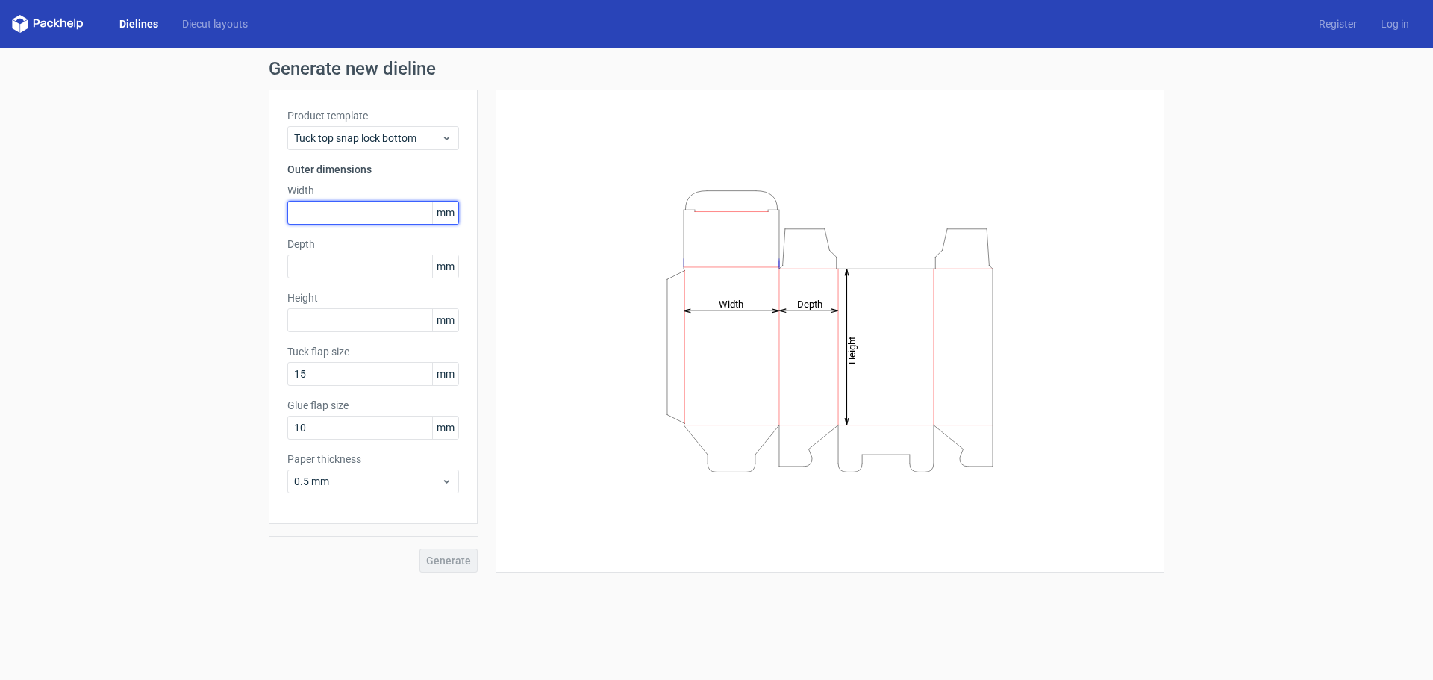
click at [414, 216] on input "text" at bounding box center [373, 213] width 172 height 24
type input "150"
type input "50"
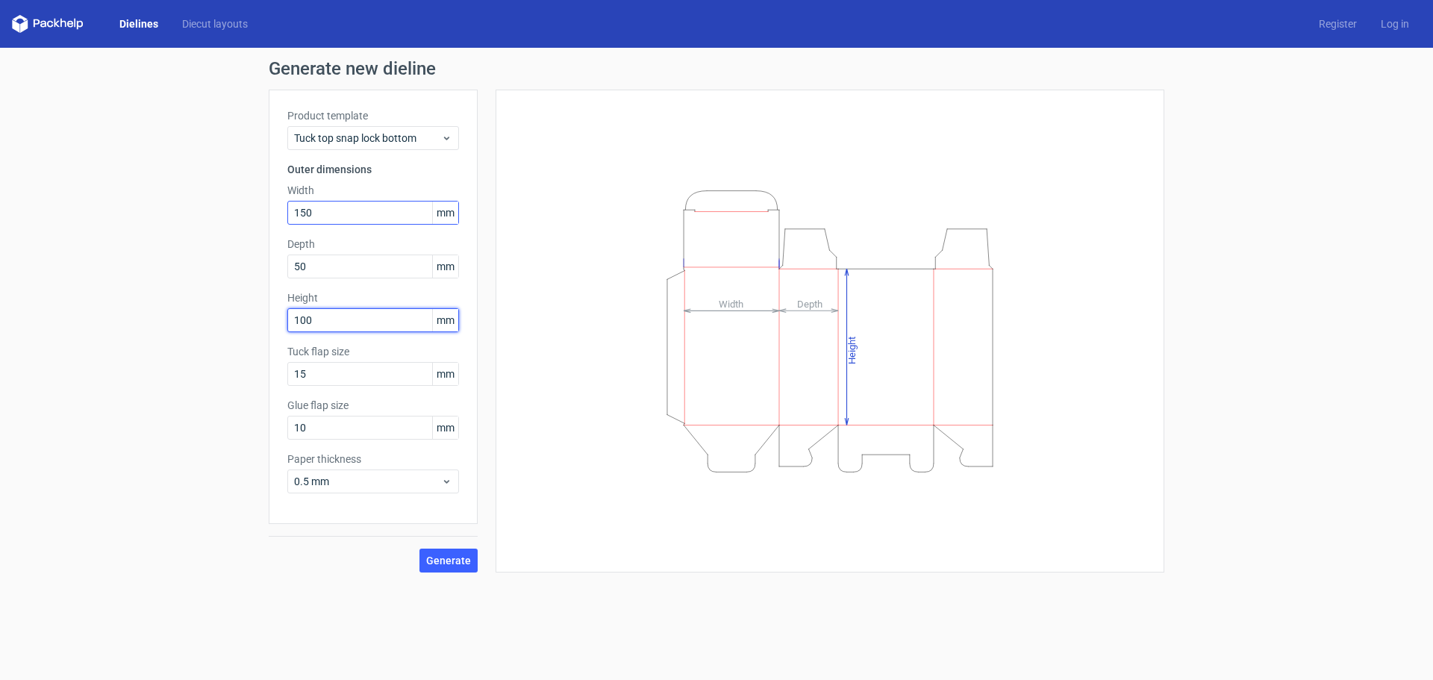
type input "100"
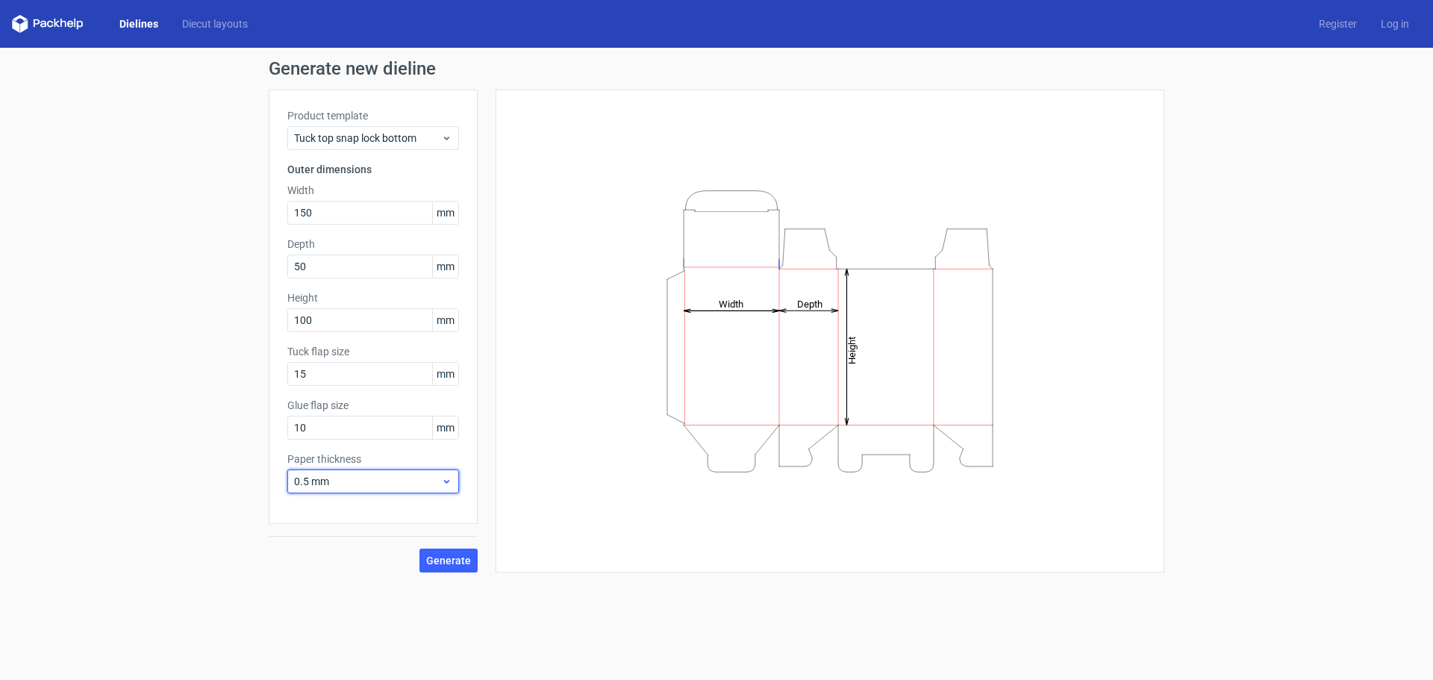
click at [416, 475] on span "0.5 mm" at bounding box center [367, 481] width 147 height 15
click at [340, 514] on div "0.4 mm" at bounding box center [373, 514] width 160 height 24
click at [455, 561] on span "Generate" at bounding box center [448, 560] width 45 height 10
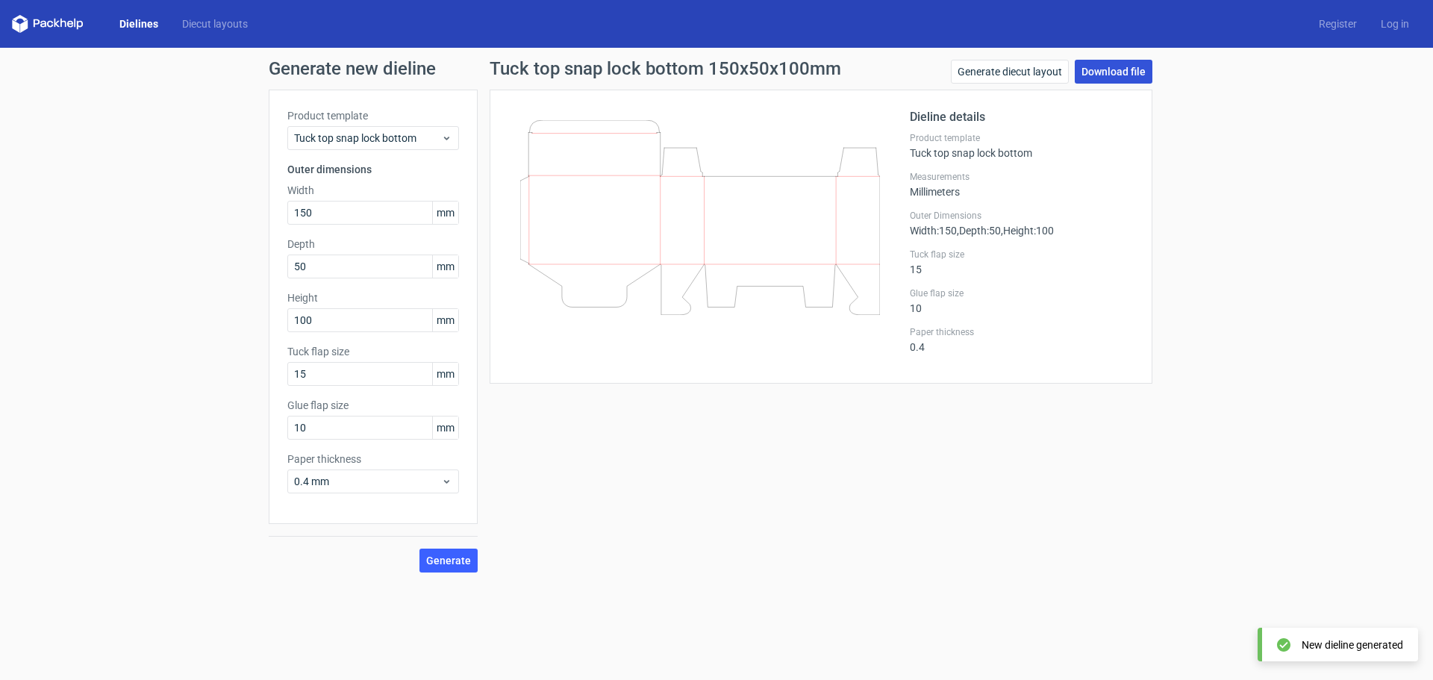
click at [1123, 63] on link "Download file" at bounding box center [1114, 72] width 78 height 24
click at [449, 141] on icon at bounding box center [446, 138] width 11 height 12
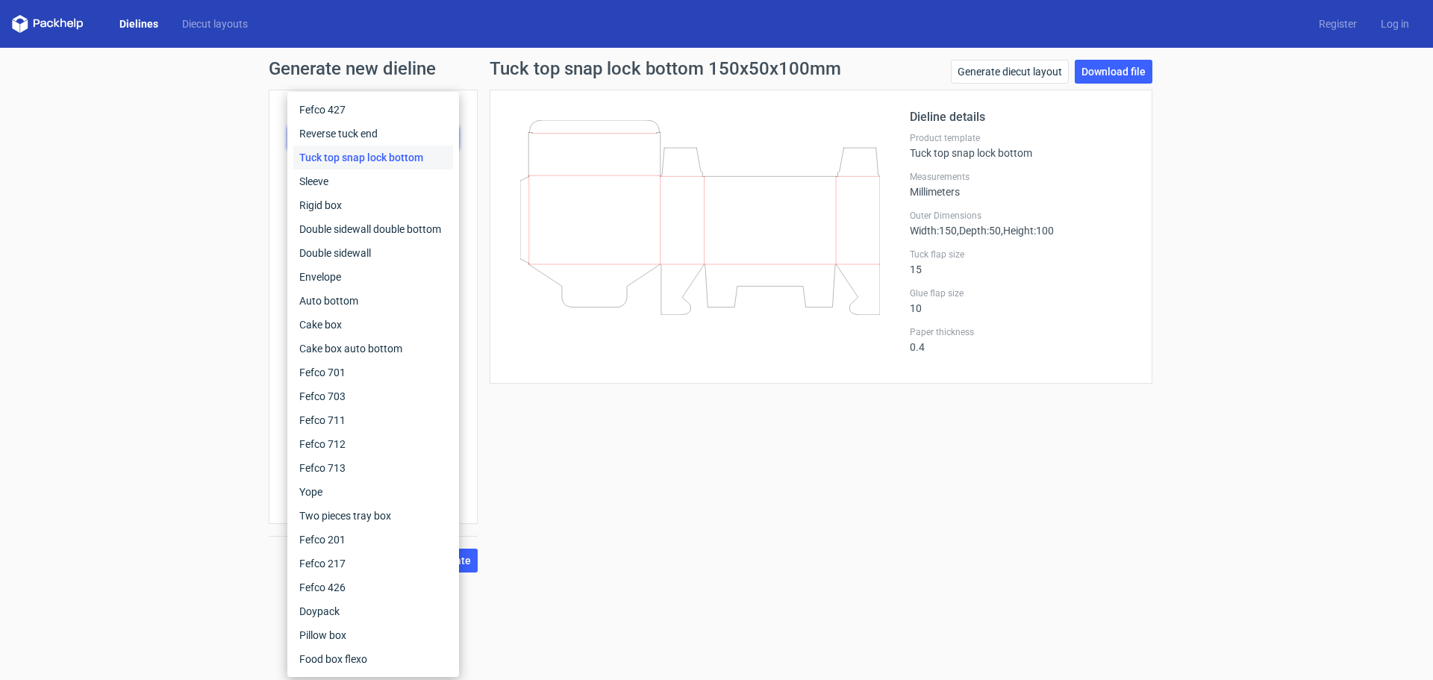
click at [667, 594] on form "Generate new dieline Product template Tuck top snap lock bottom Outer dimension…" at bounding box center [716, 364] width 1433 height 632
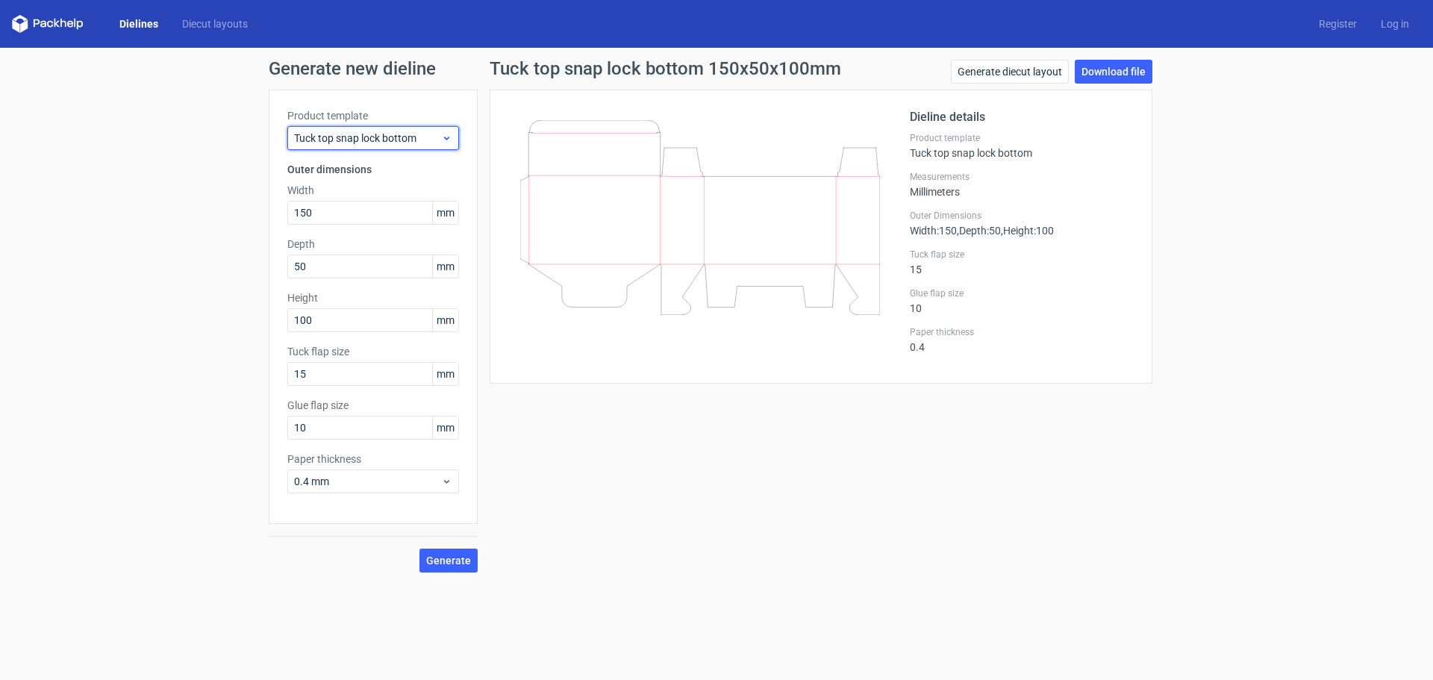
click at [451, 135] on icon at bounding box center [446, 138] width 11 height 12
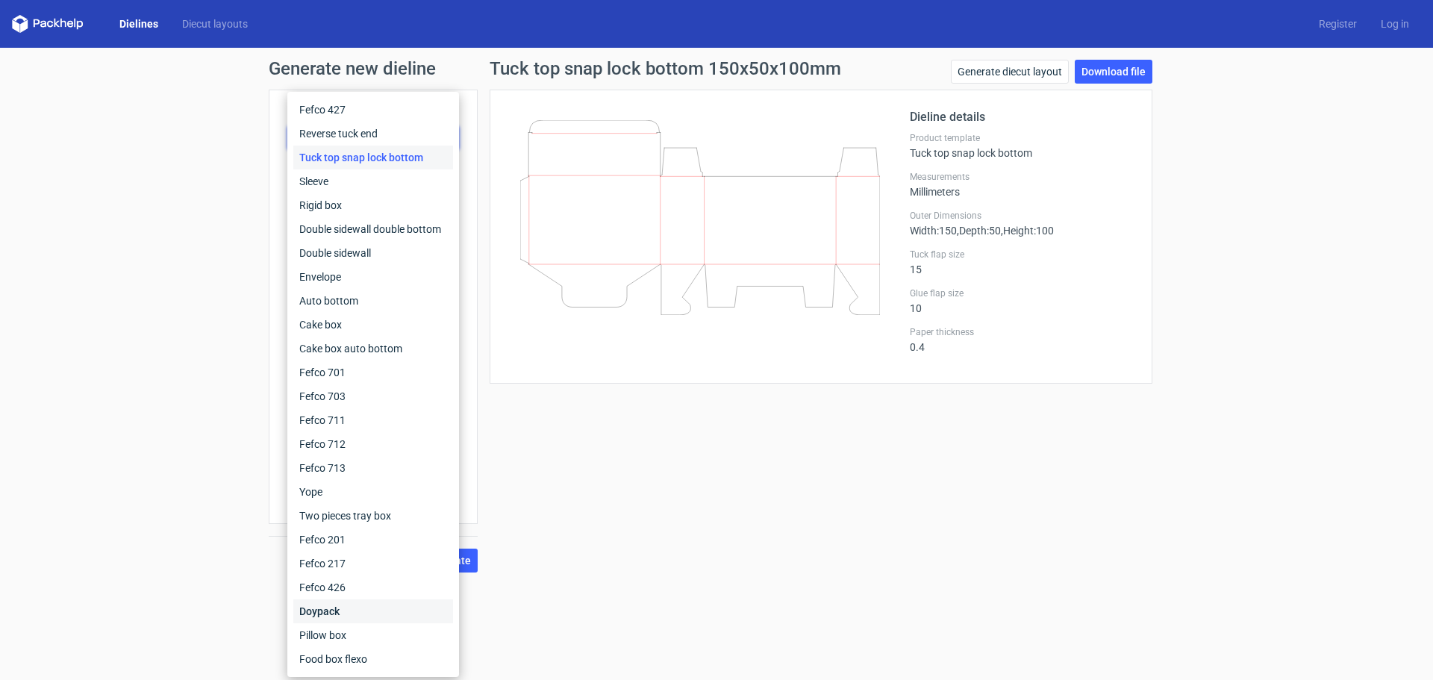
click at [357, 612] on div "Doypack" at bounding box center [373, 611] width 160 height 24
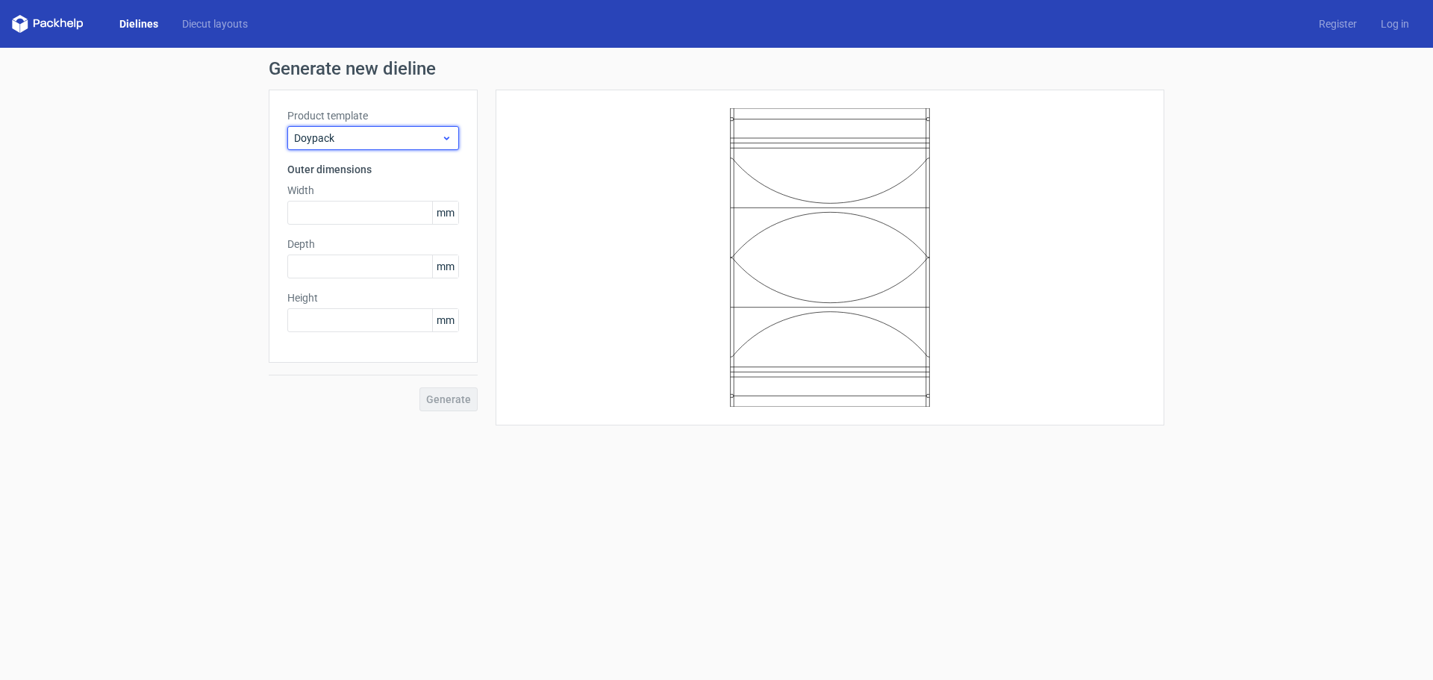
click at [449, 137] on icon at bounding box center [446, 138] width 11 height 12
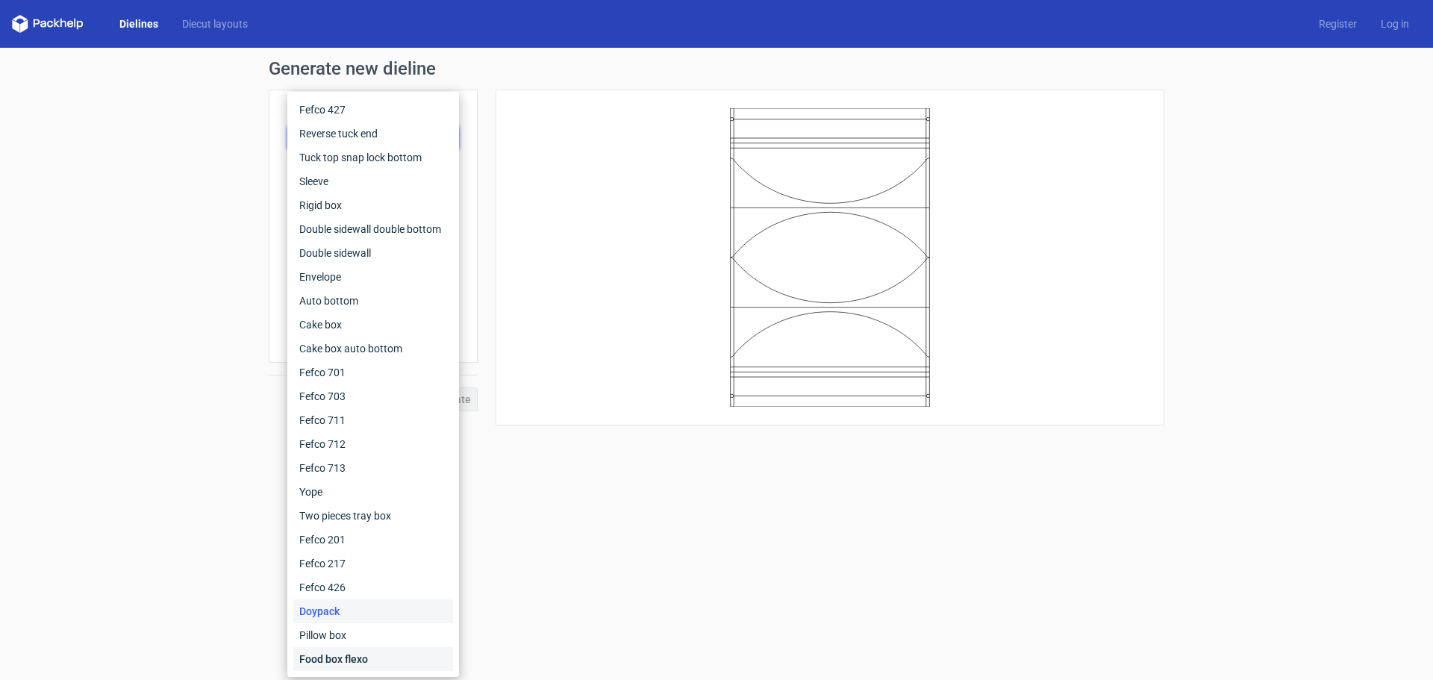
click at [358, 659] on div "Food box flexo" at bounding box center [373, 659] width 160 height 24
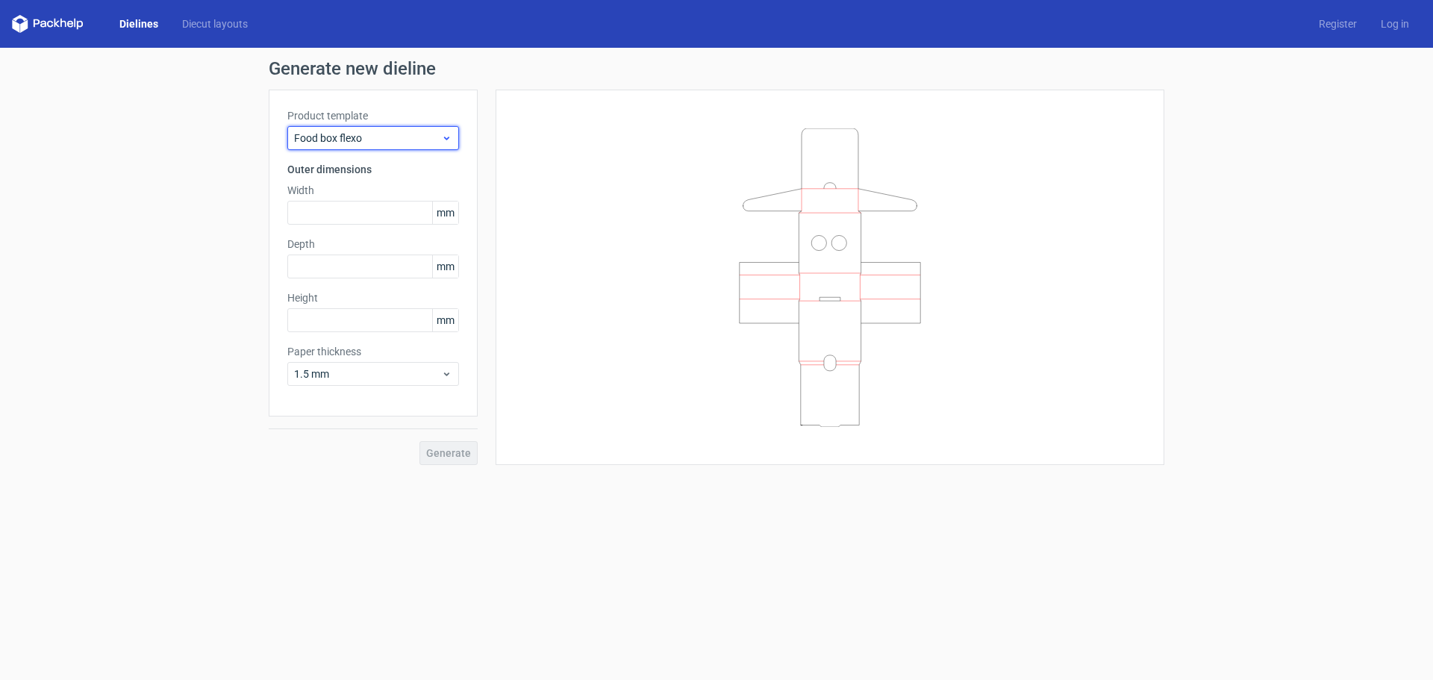
click at [448, 137] on icon at bounding box center [446, 138] width 11 height 12
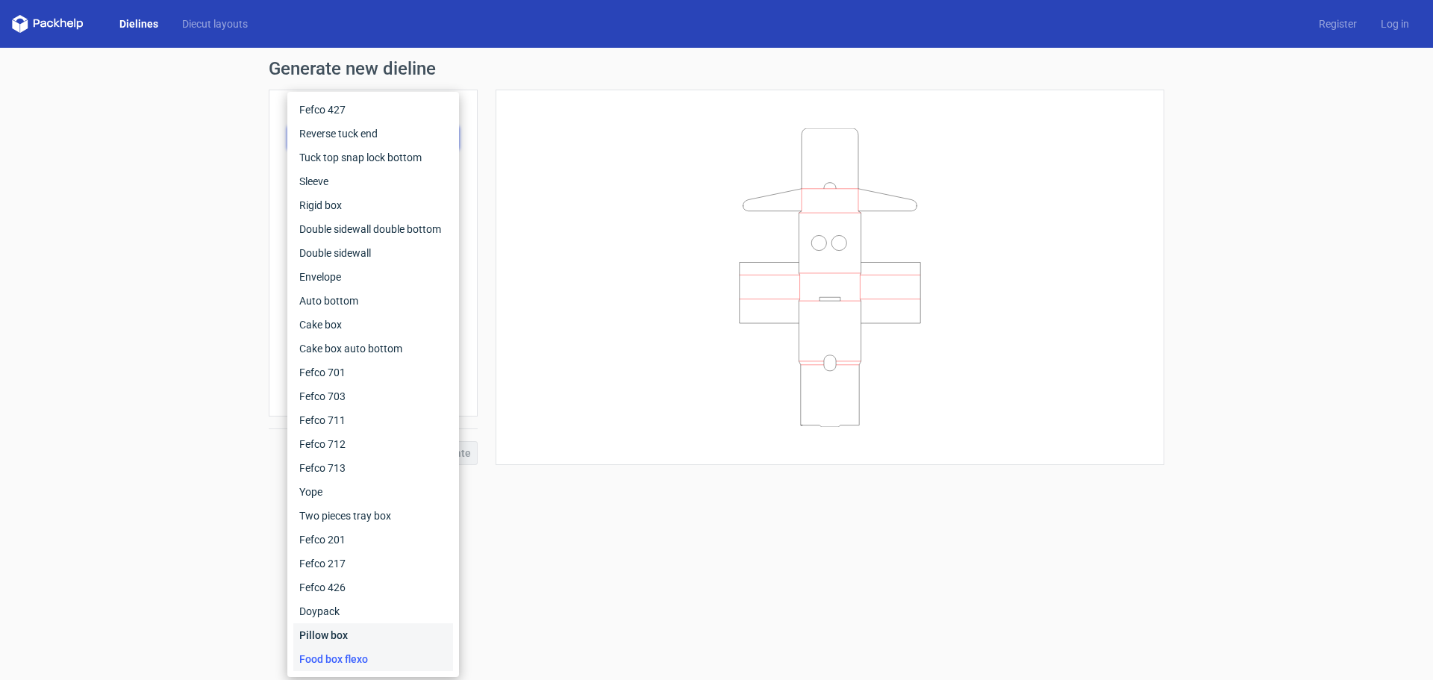
click at [338, 633] on div "Pillow box" at bounding box center [373, 635] width 160 height 24
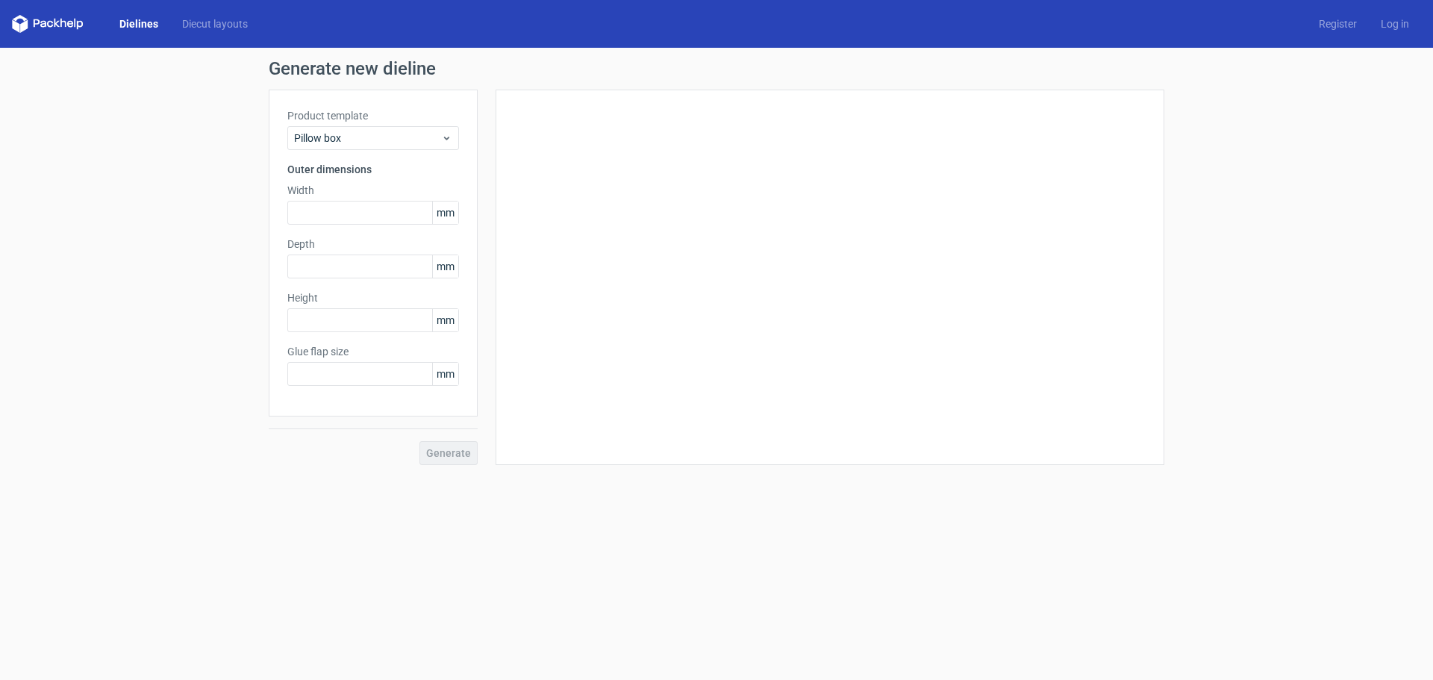
type input "20"
click at [450, 128] on div "Pillow box" at bounding box center [373, 138] width 172 height 24
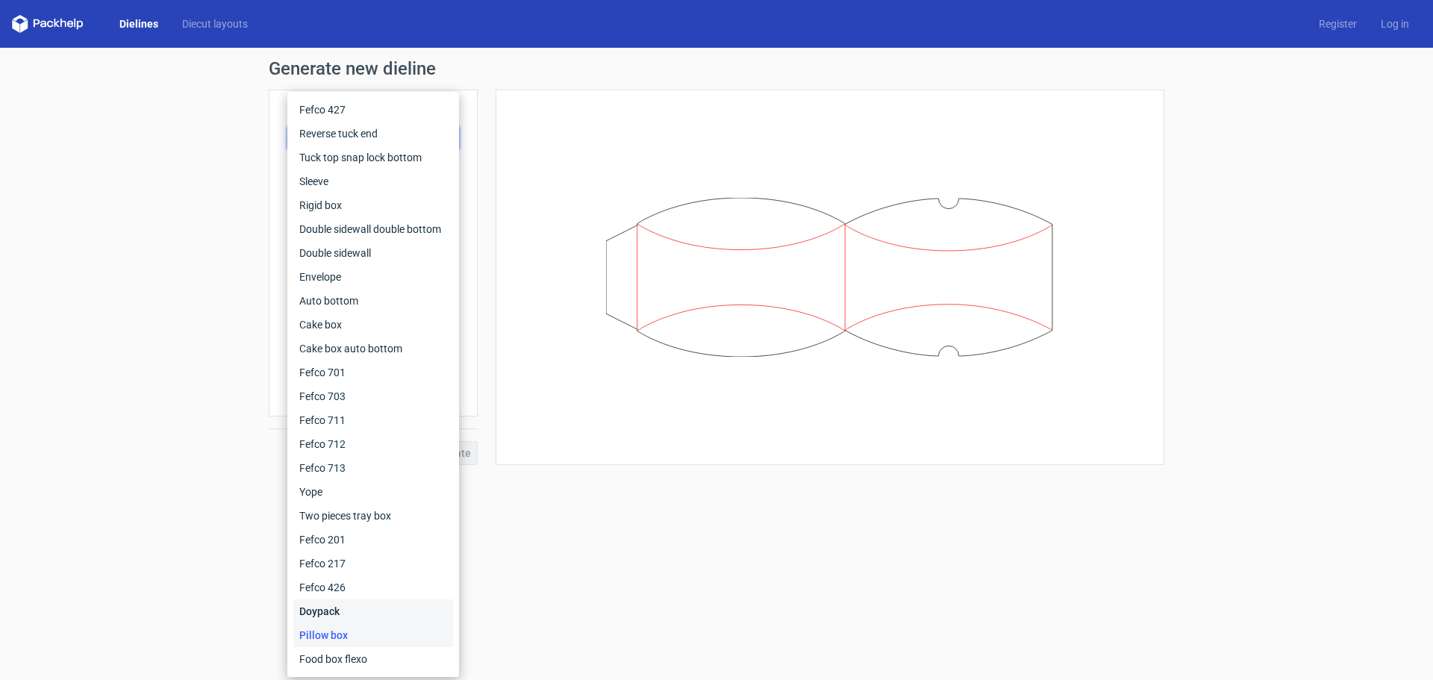
click at [323, 608] on div "Doypack" at bounding box center [373, 611] width 160 height 24
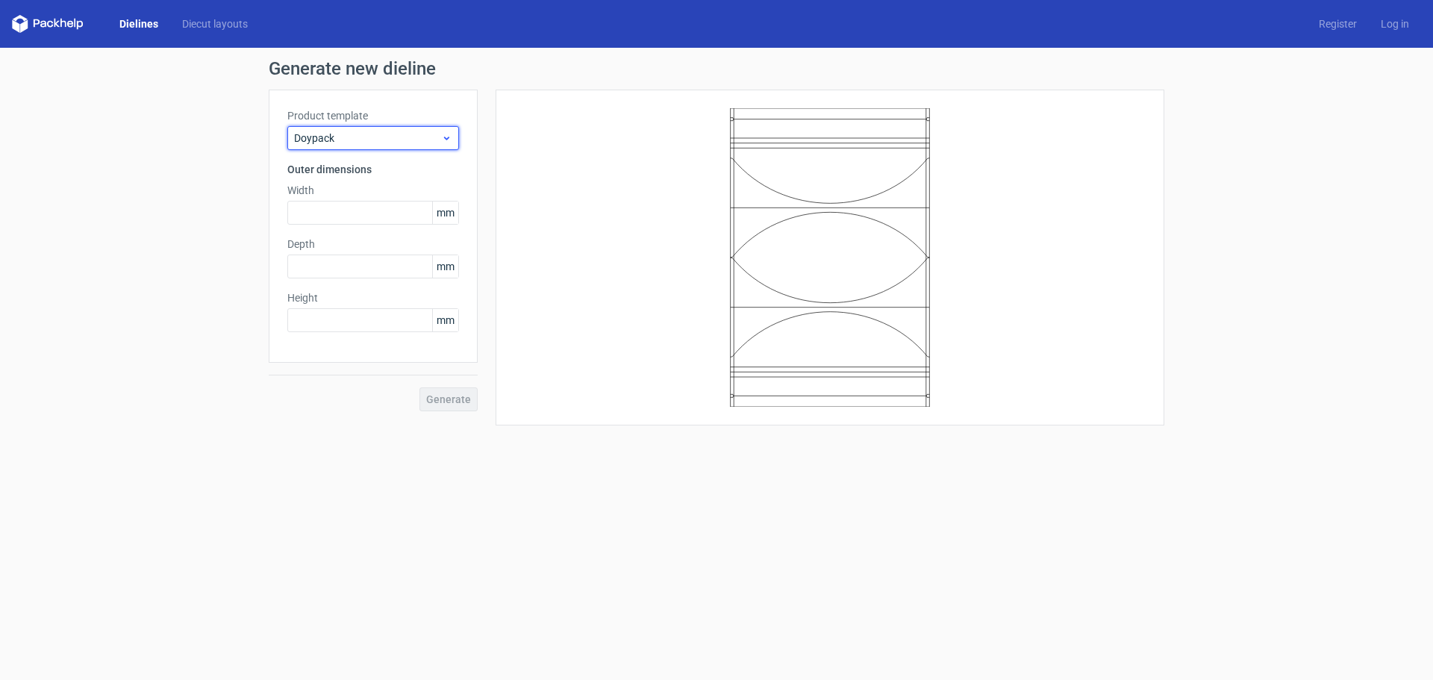
click at [455, 133] on div "Doypack" at bounding box center [373, 138] width 172 height 24
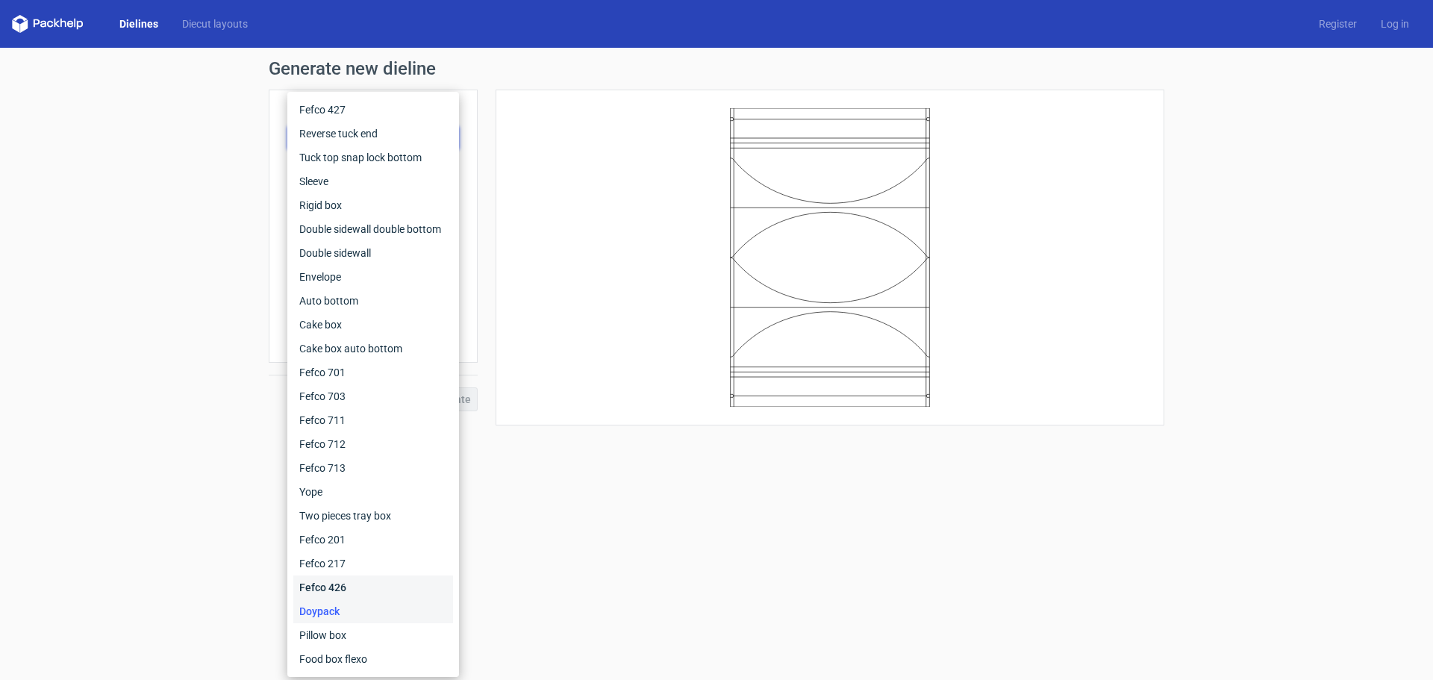
click at [346, 590] on div "Fefco 426" at bounding box center [373, 588] width 160 height 24
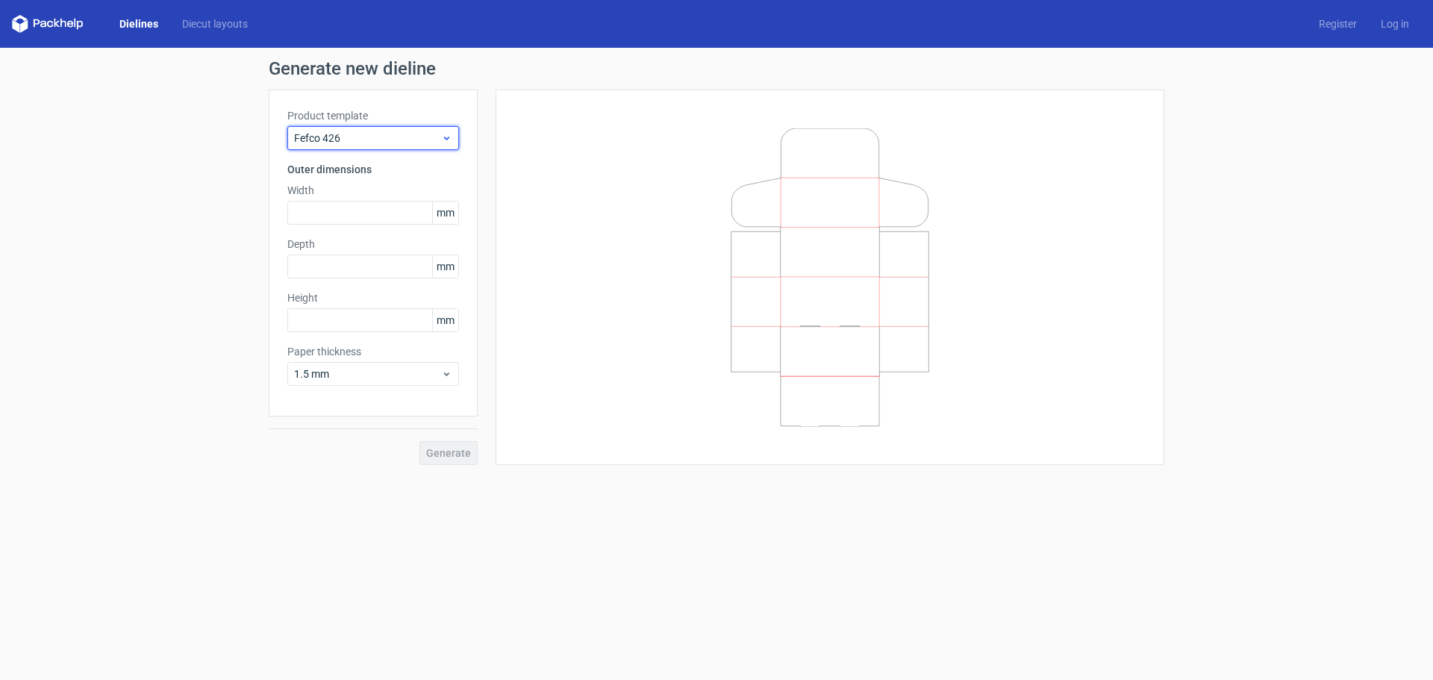
click at [449, 135] on icon at bounding box center [446, 138] width 11 height 12
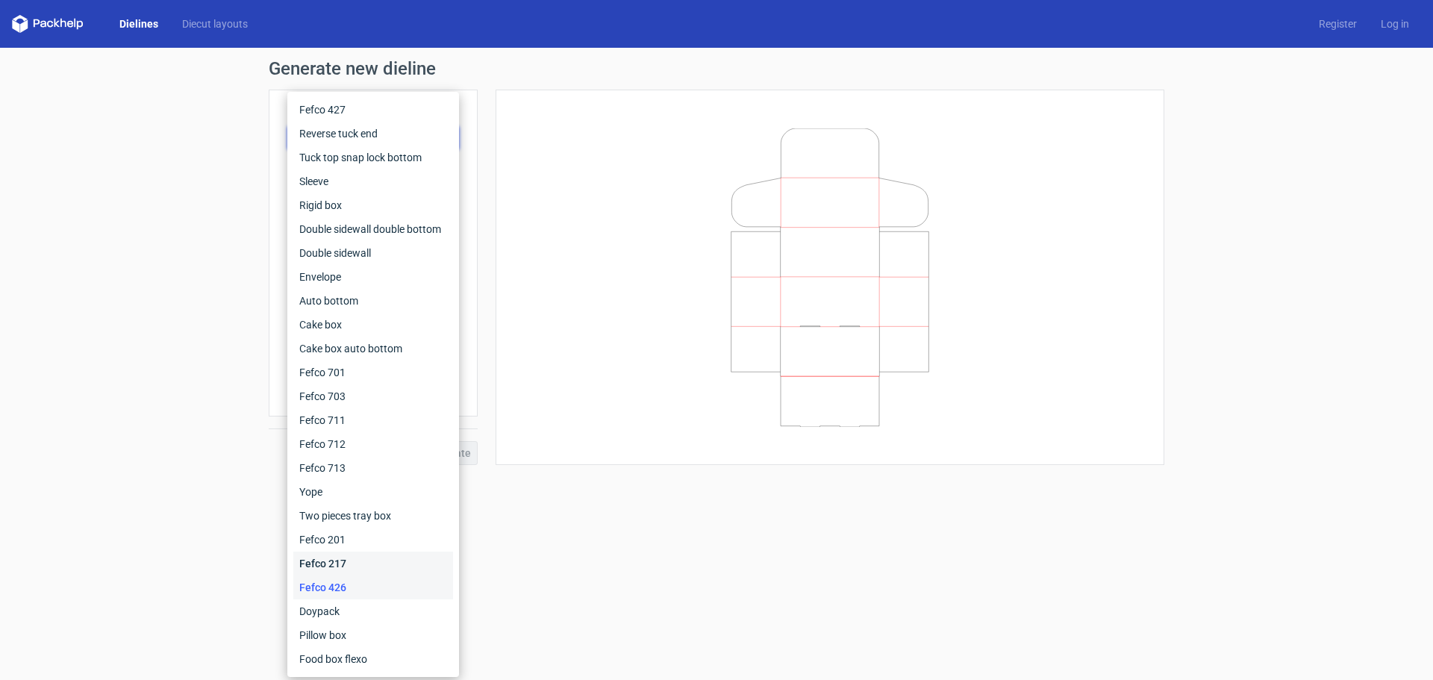
click at [316, 561] on div "Fefco 217" at bounding box center [373, 564] width 160 height 24
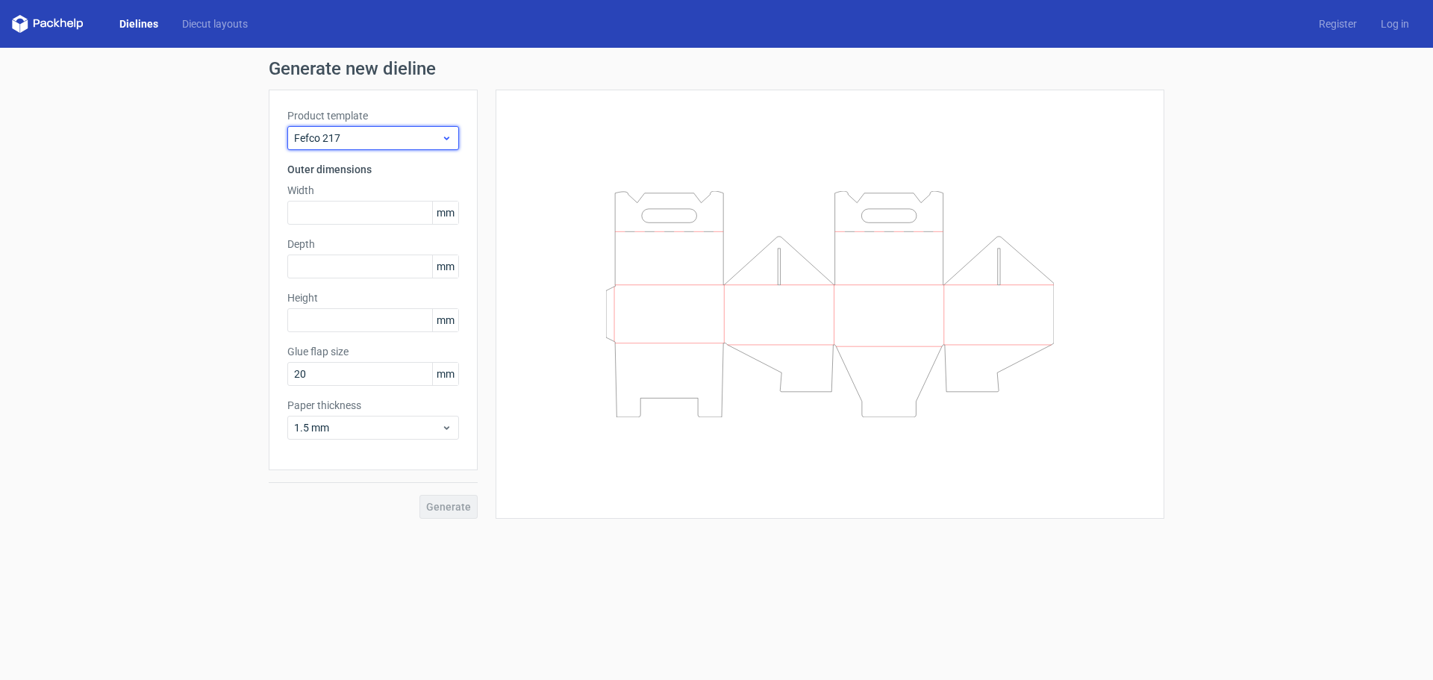
click at [453, 133] on div "Fefco 217" at bounding box center [373, 138] width 172 height 24
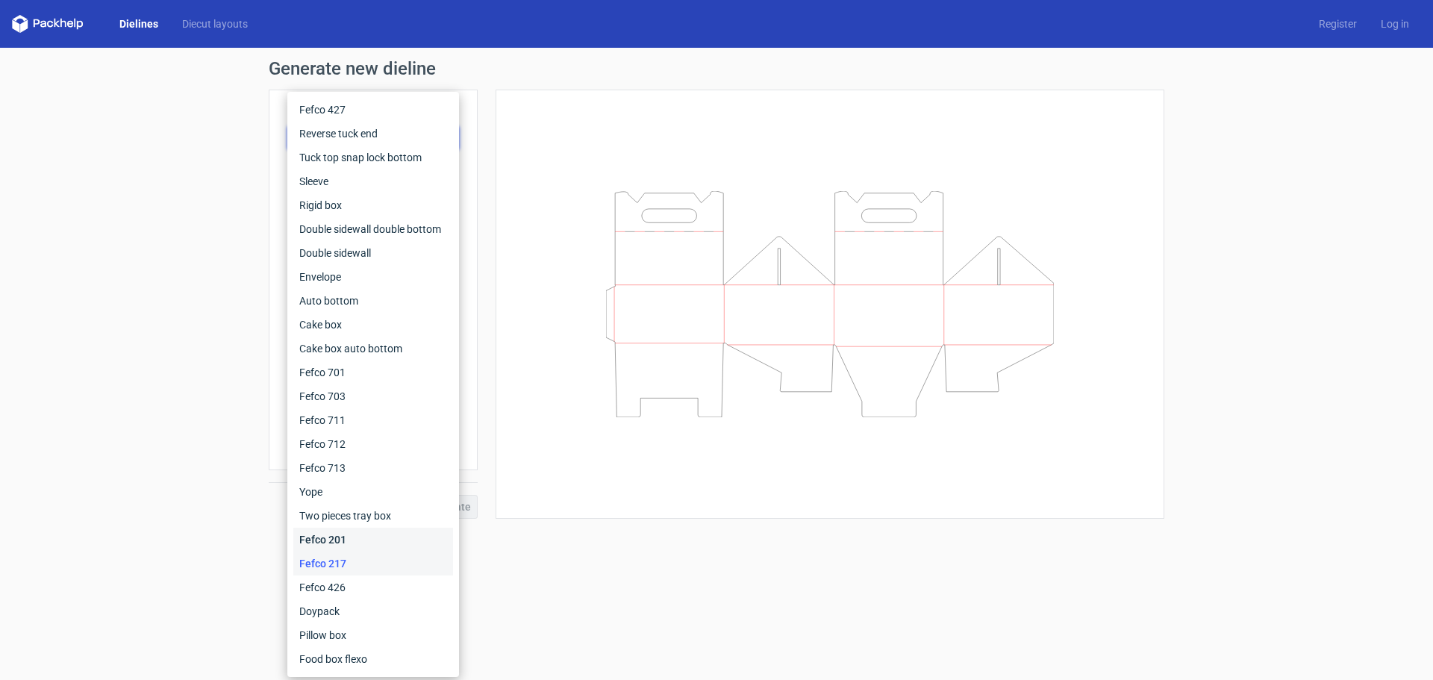
click at [339, 533] on div "Fefco 201" at bounding box center [373, 540] width 160 height 24
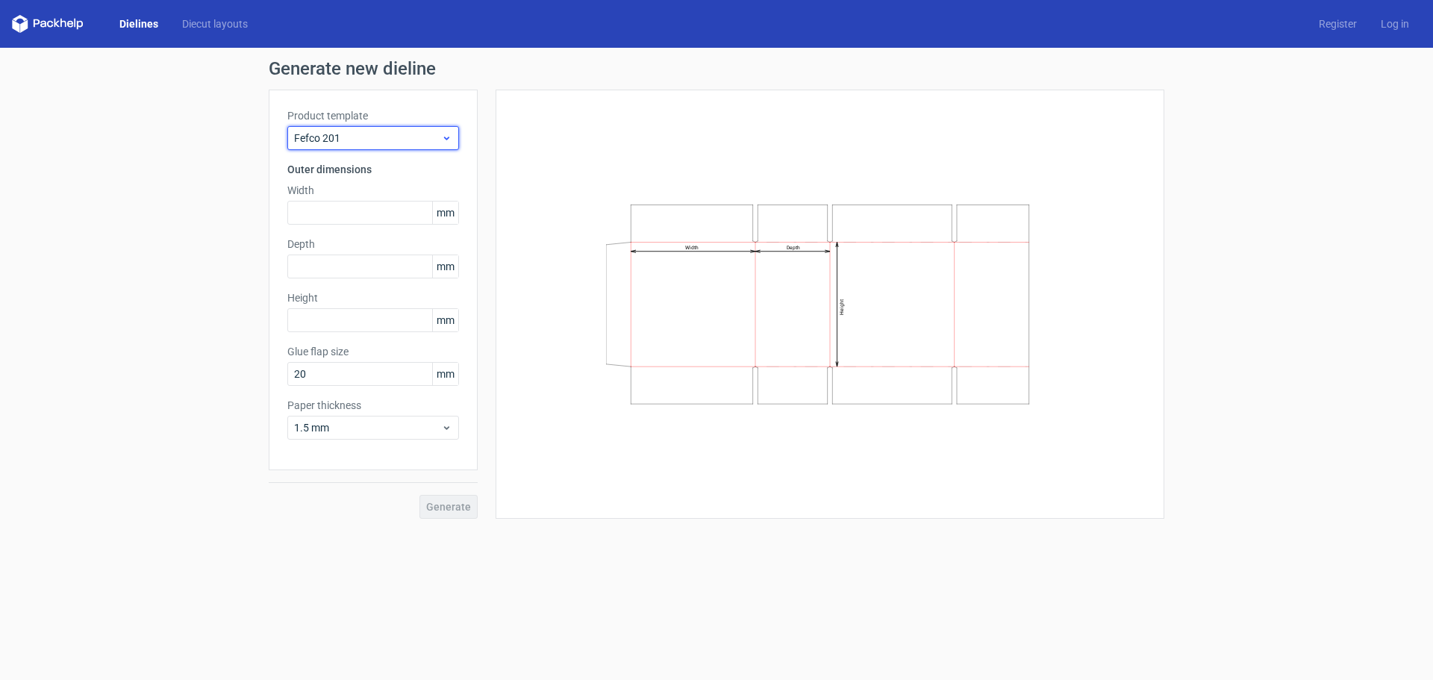
click at [445, 132] on icon at bounding box center [446, 138] width 11 height 12
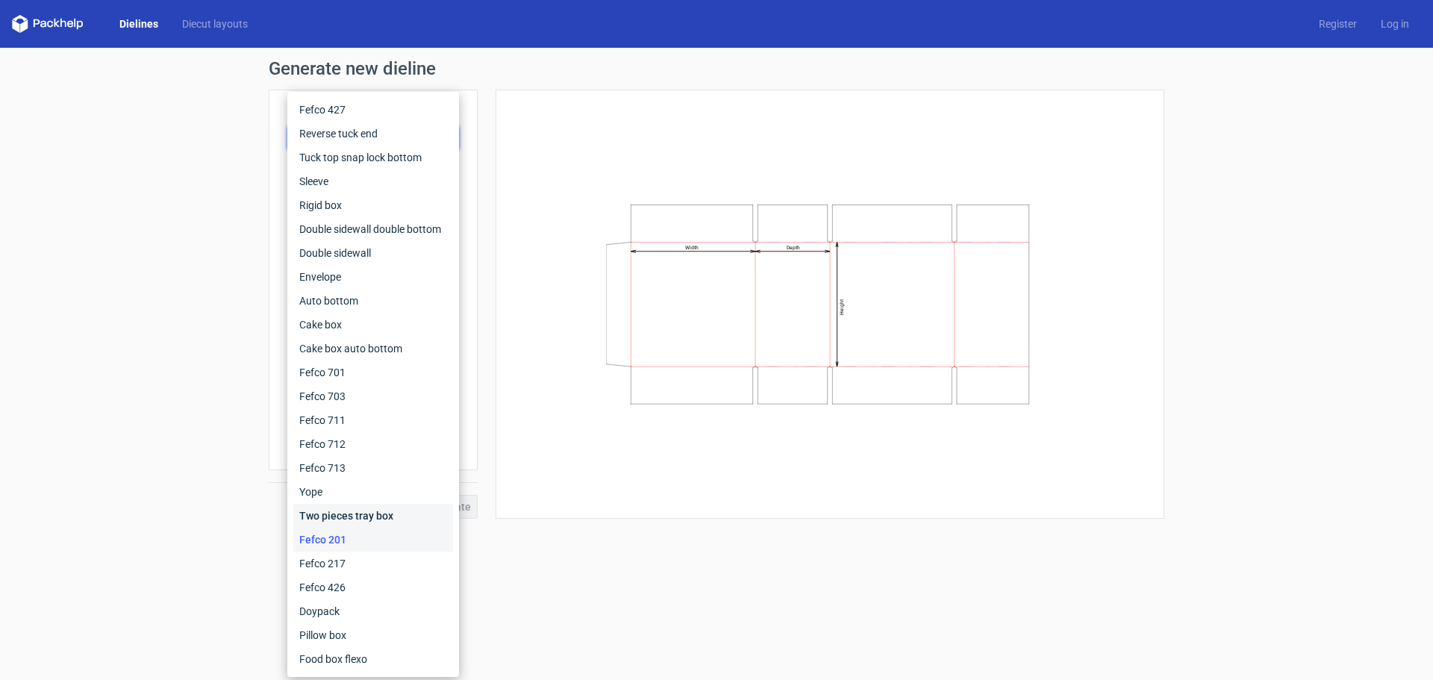
click at [346, 514] on div "Two pieces tray box" at bounding box center [373, 516] width 160 height 24
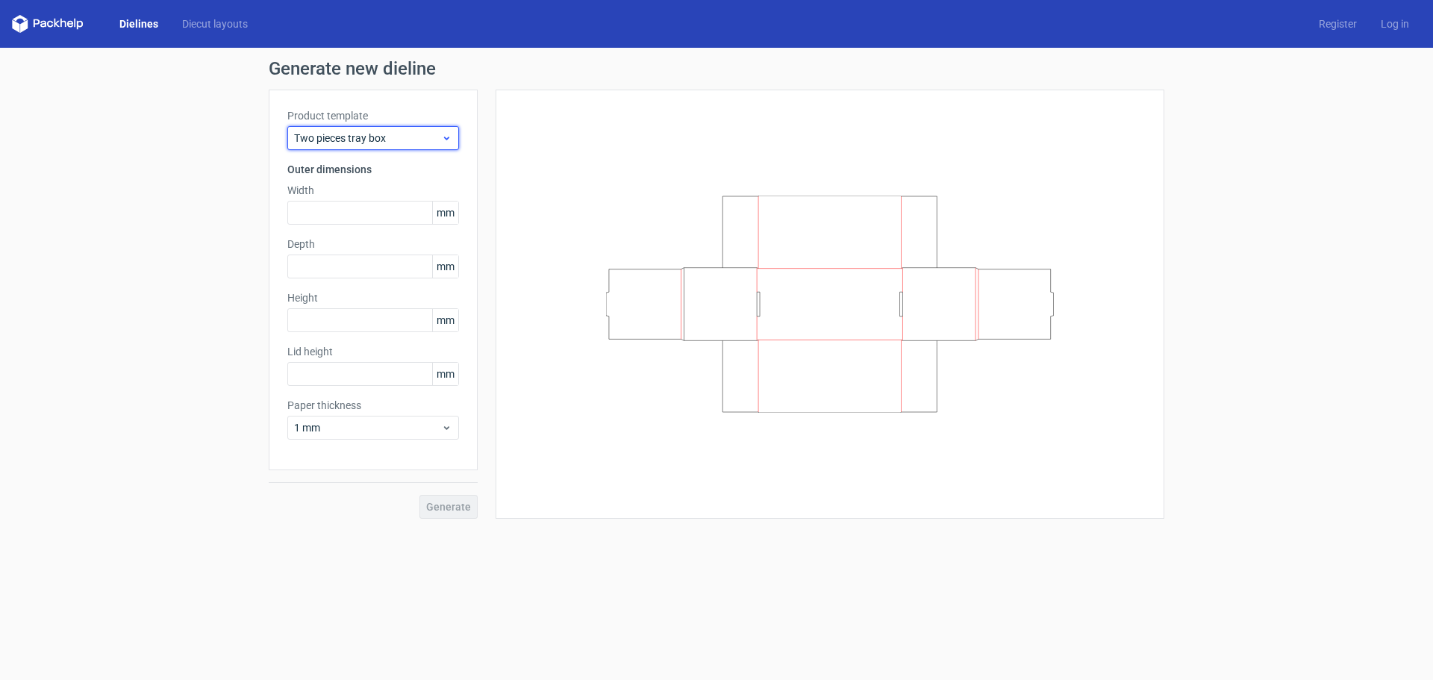
click at [449, 135] on icon at bounding box center [446, 138] width 11 height 12
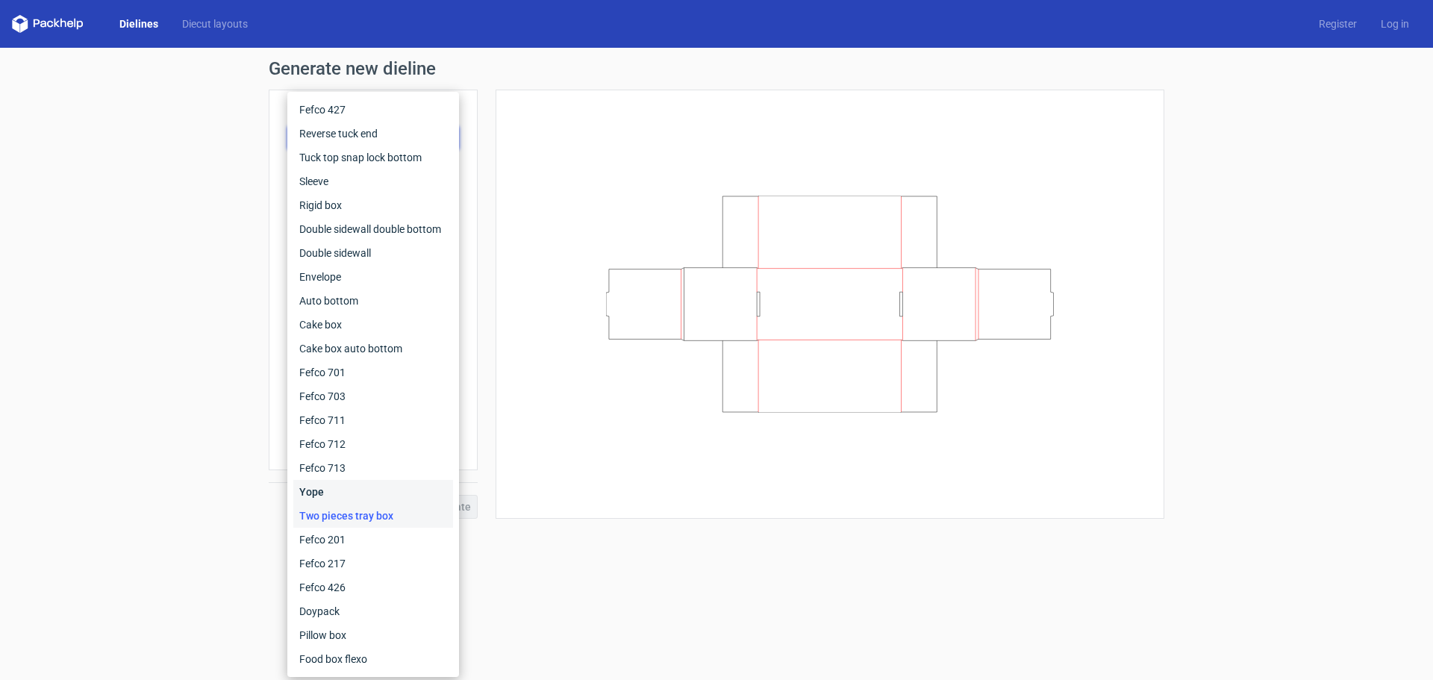
click at [320, 487] on div "Yope" at bounding box center [373, 492] width 160 height 24
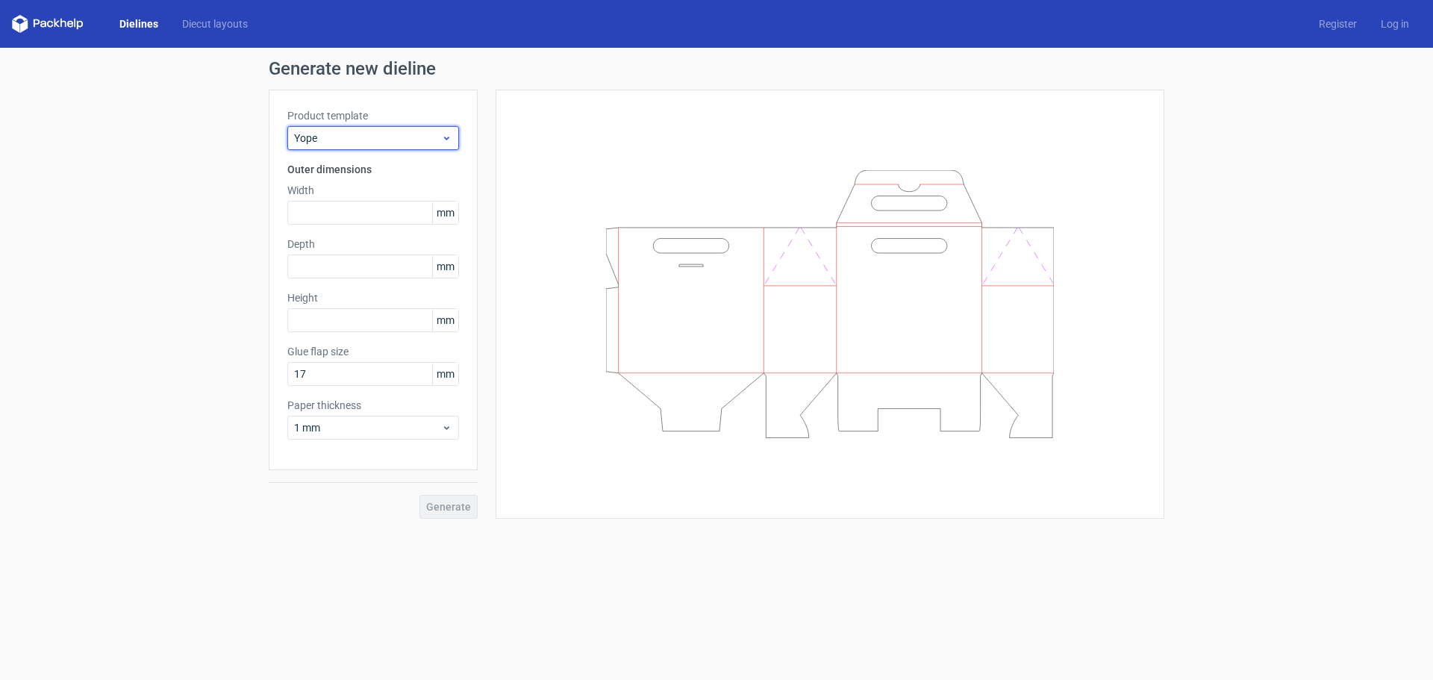
click at [453, 137] on div "Yope" at bounding box center [373, 138] width 172 height 24
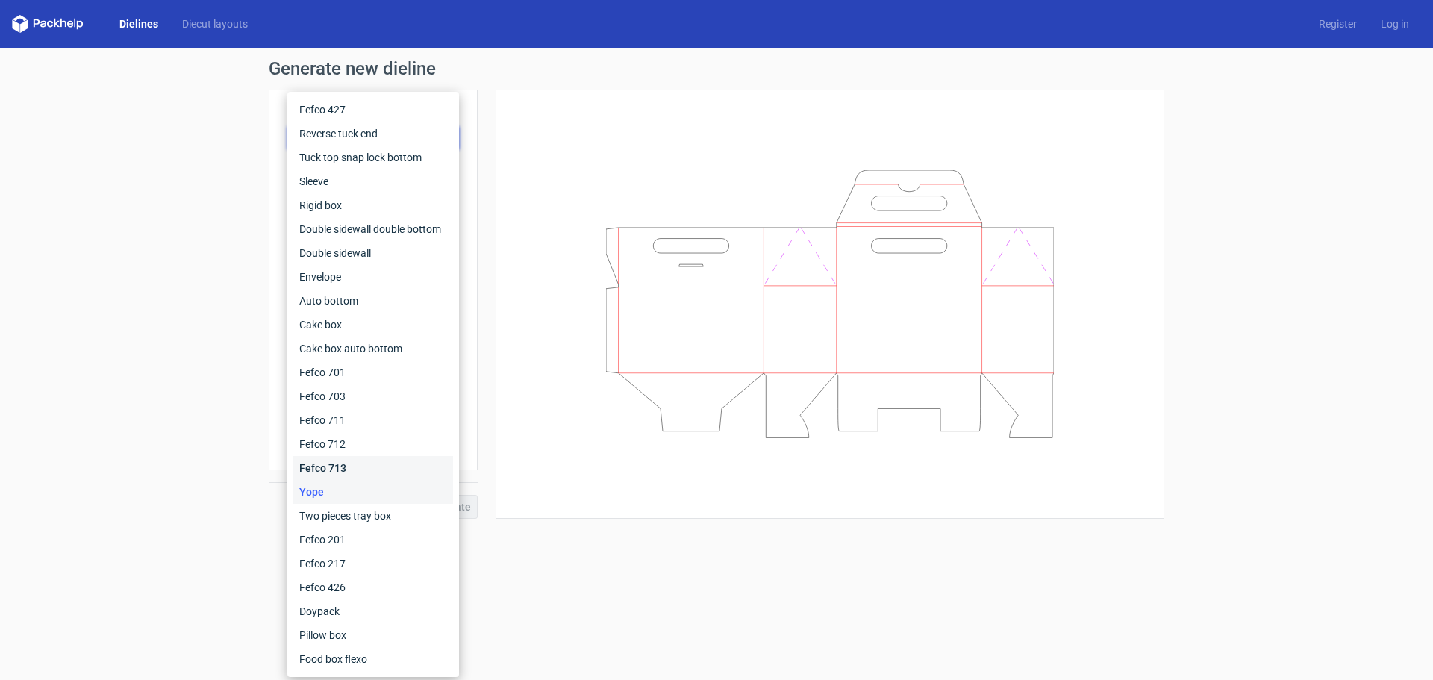
click at [313, 467] on div "Fefco 713" at bounding box center [373, 468] width 160 height 24
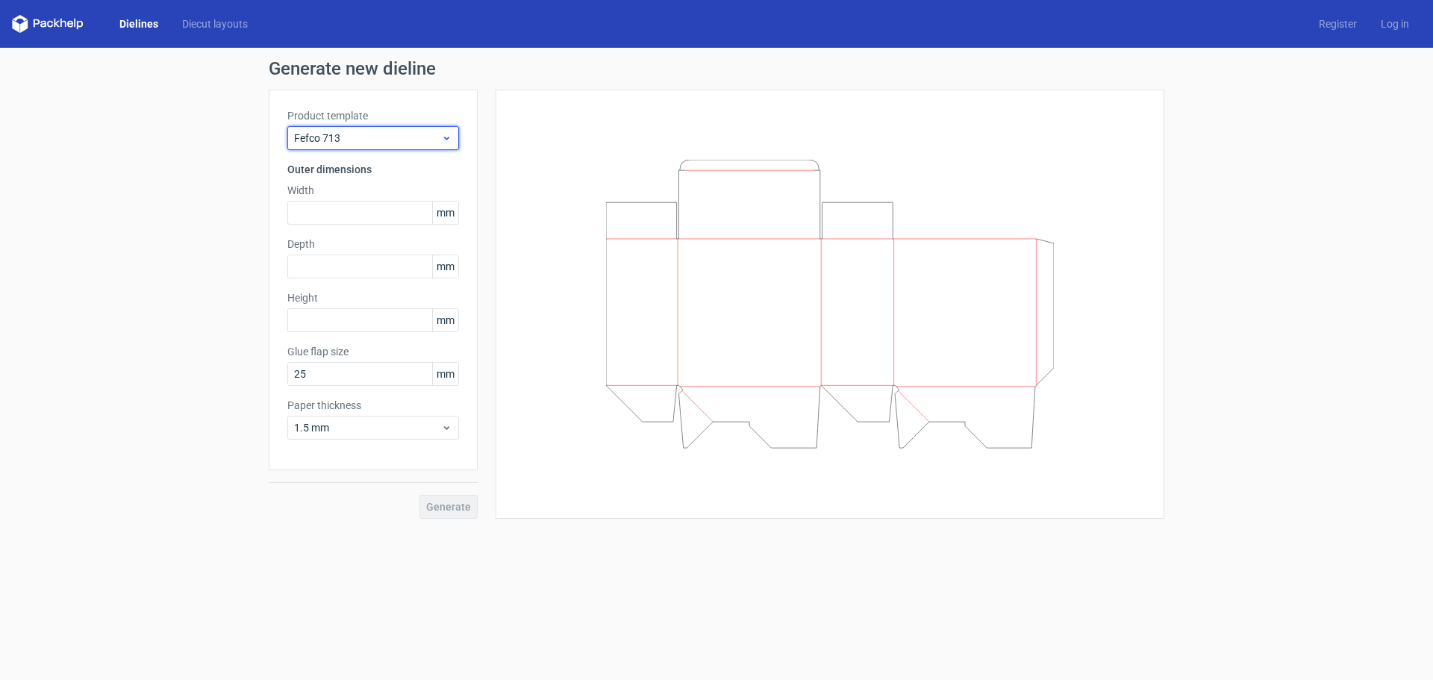
click at [443, 139] on icon at bounding box center [446, 138] width 11 height 12
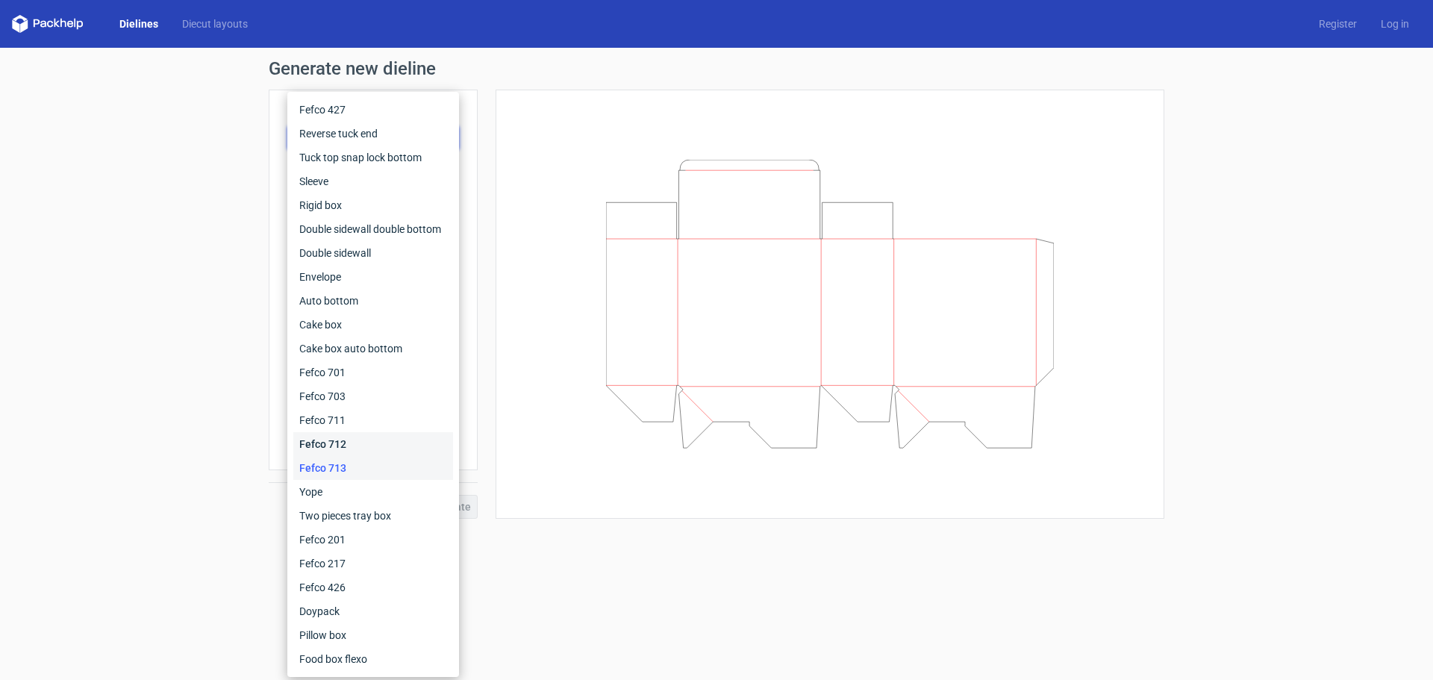
click at [332, 438] on div "Fefco 712" at bounding box center [373, 444] width 160 height 24
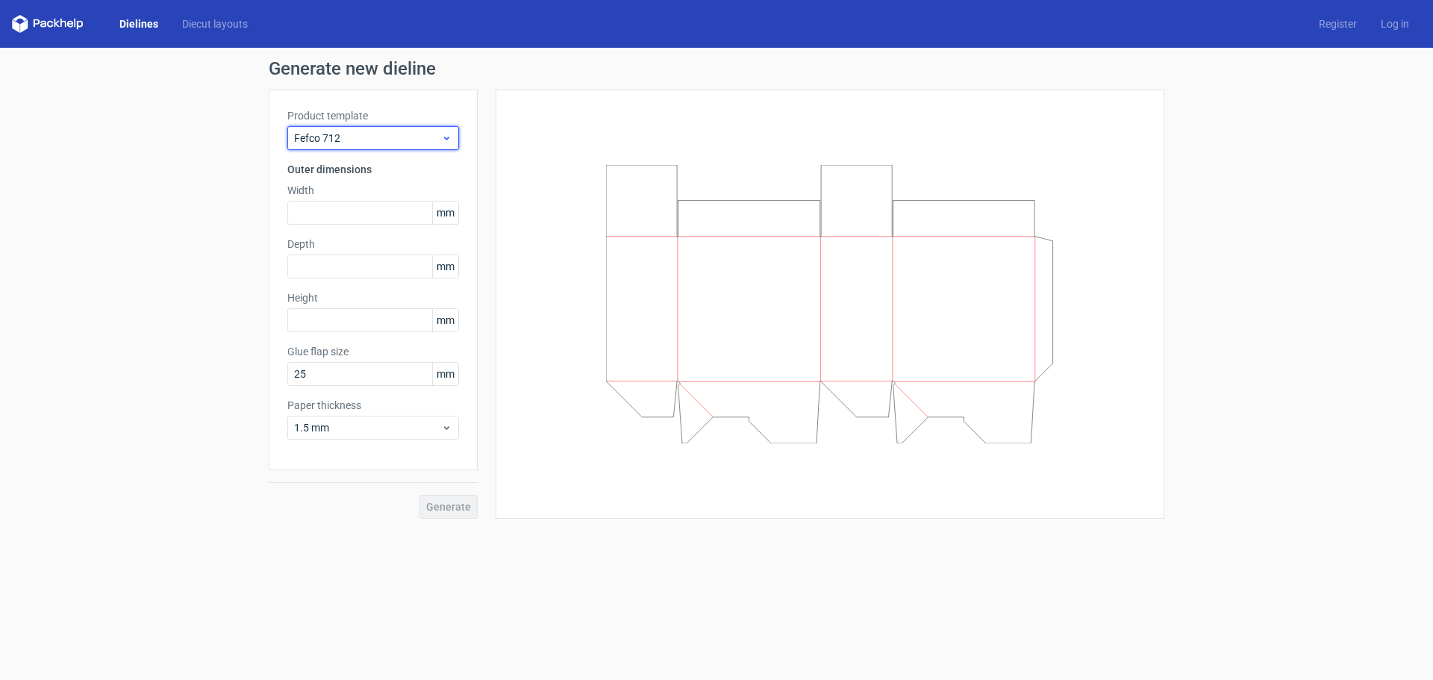
click at [440, 139] on span "Fefco 712" at bounding box center [367, 138] width 147 height 15
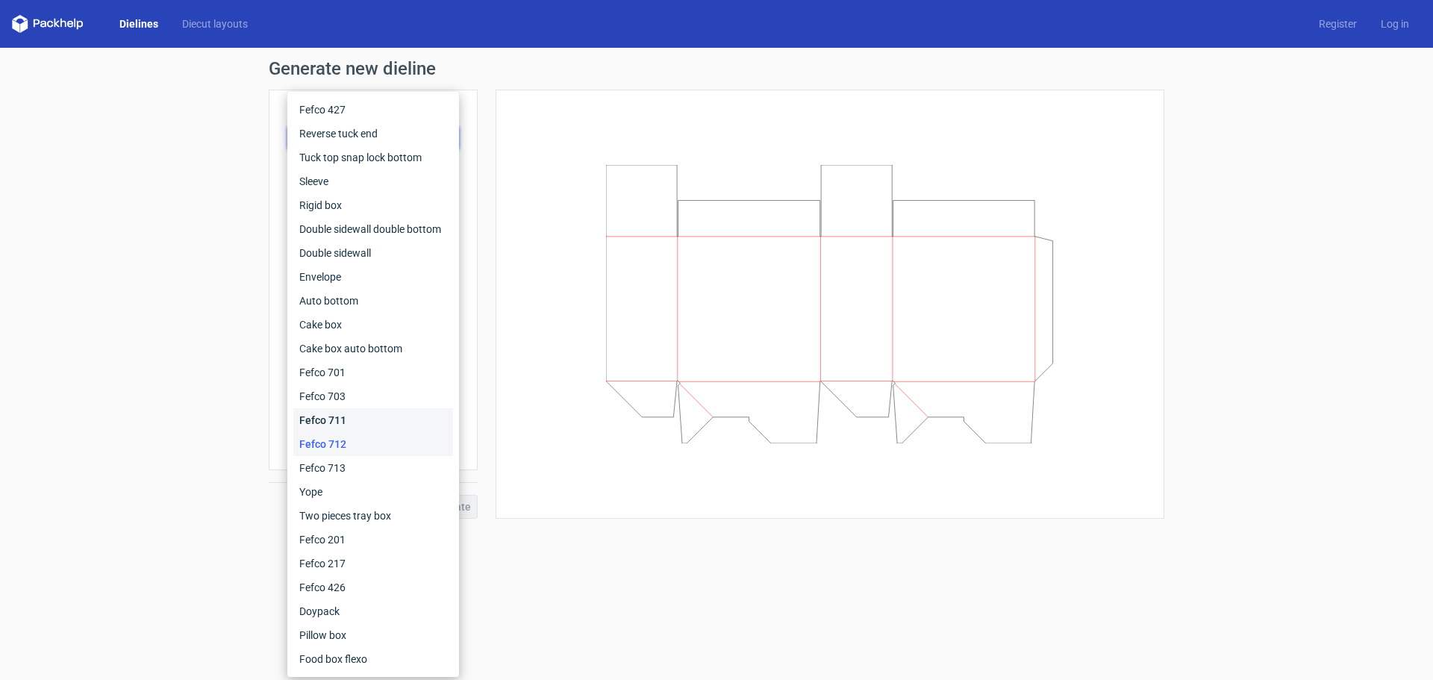
click at [331, 411] on div "Fefco 711" at bounding box center [373, 420] width 160 height 24
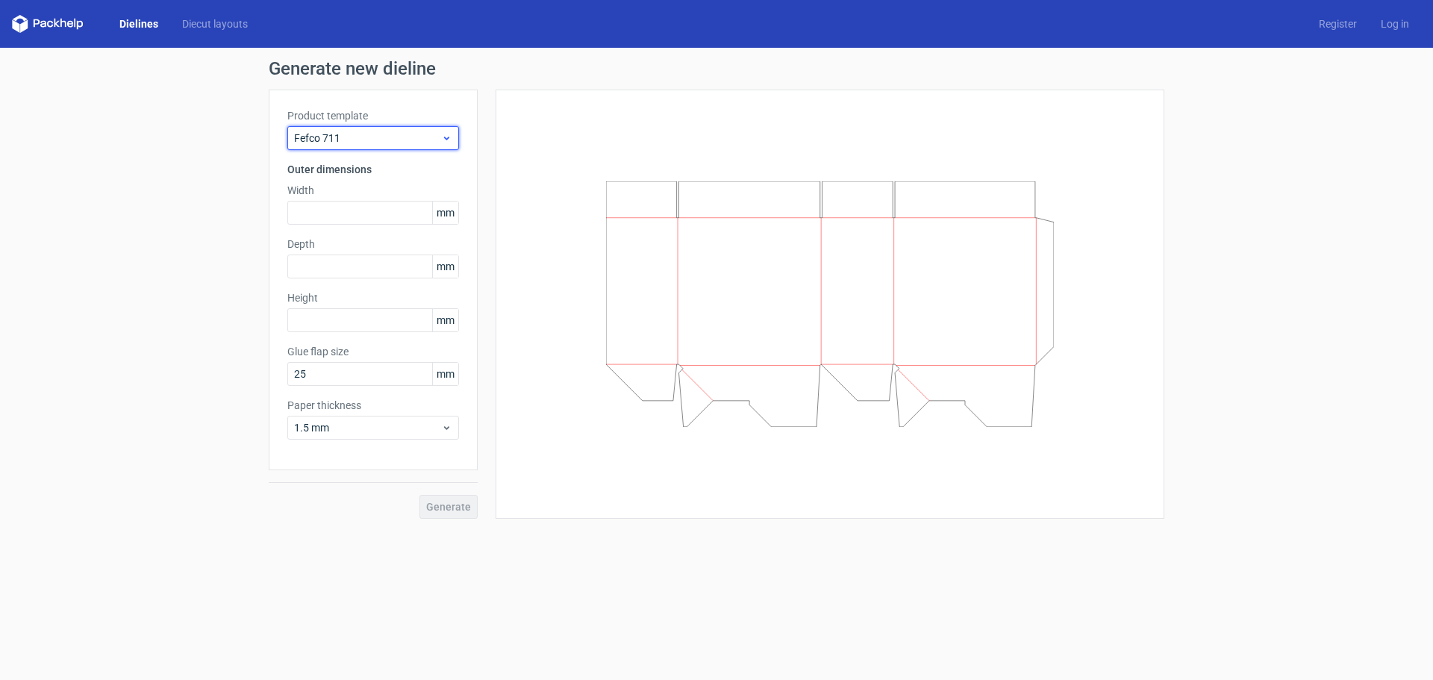
click at [446, 137] on icon at bounding box center [446, 138] width 11 height 12
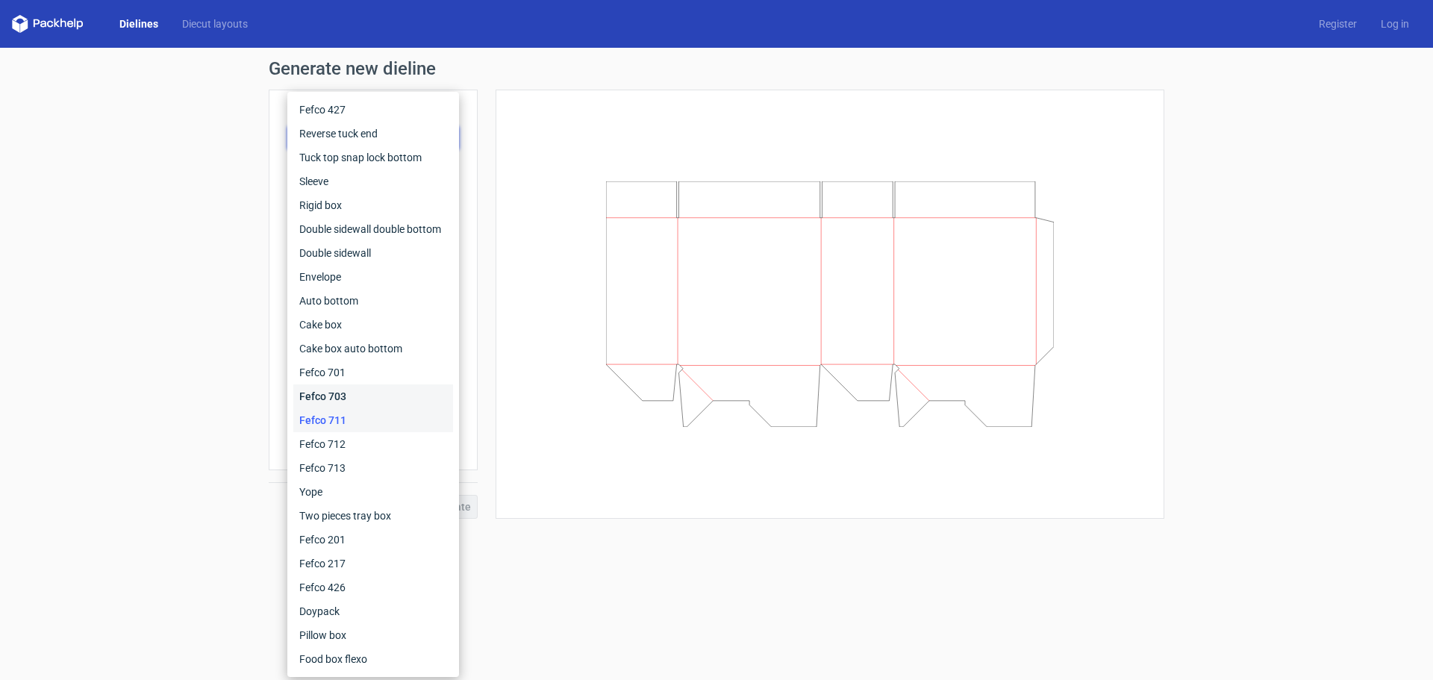
click at [329, 391] on div "Fefco 703" at bounding box center [373, 396] width 160 height 24
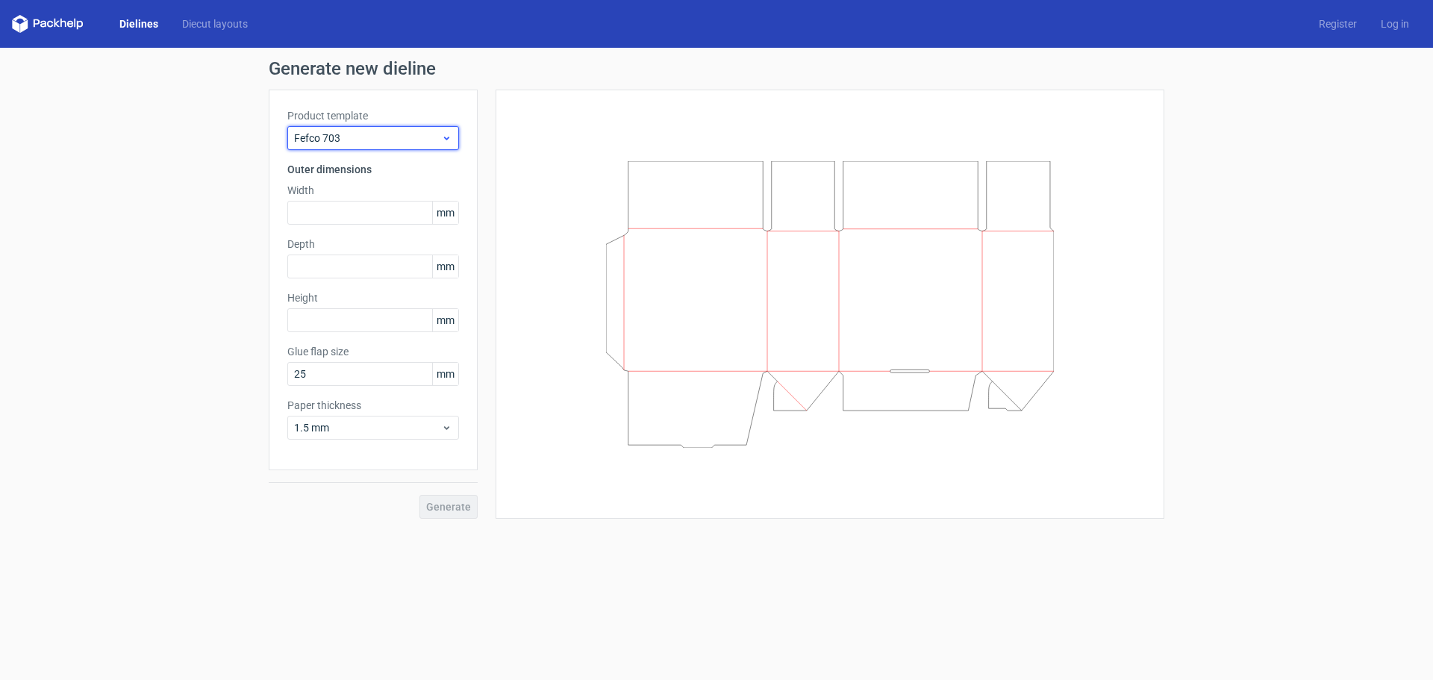
click at [444, 138] on icon at bounding box center [446, 138] width 11 height 12
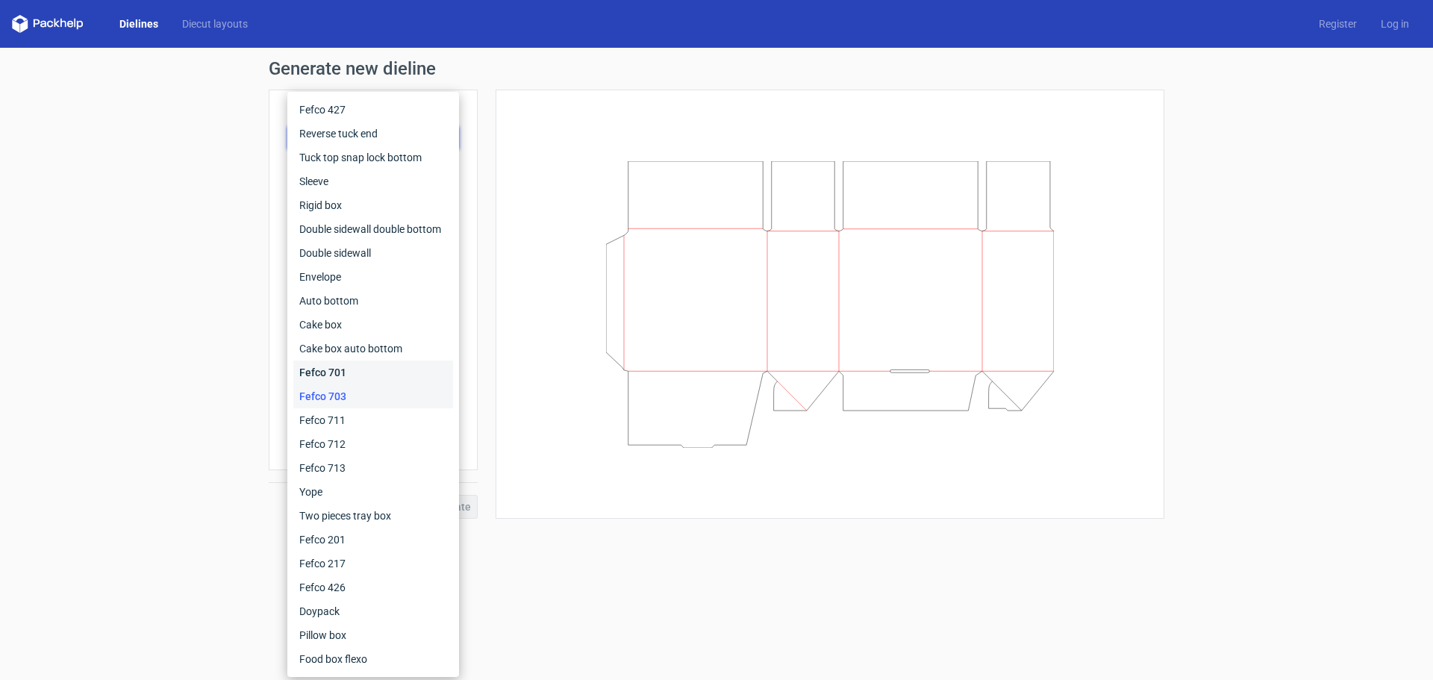
click at [342, 366] on div "Fefco 701" at bounding box center [373, 373] width 160 height 24
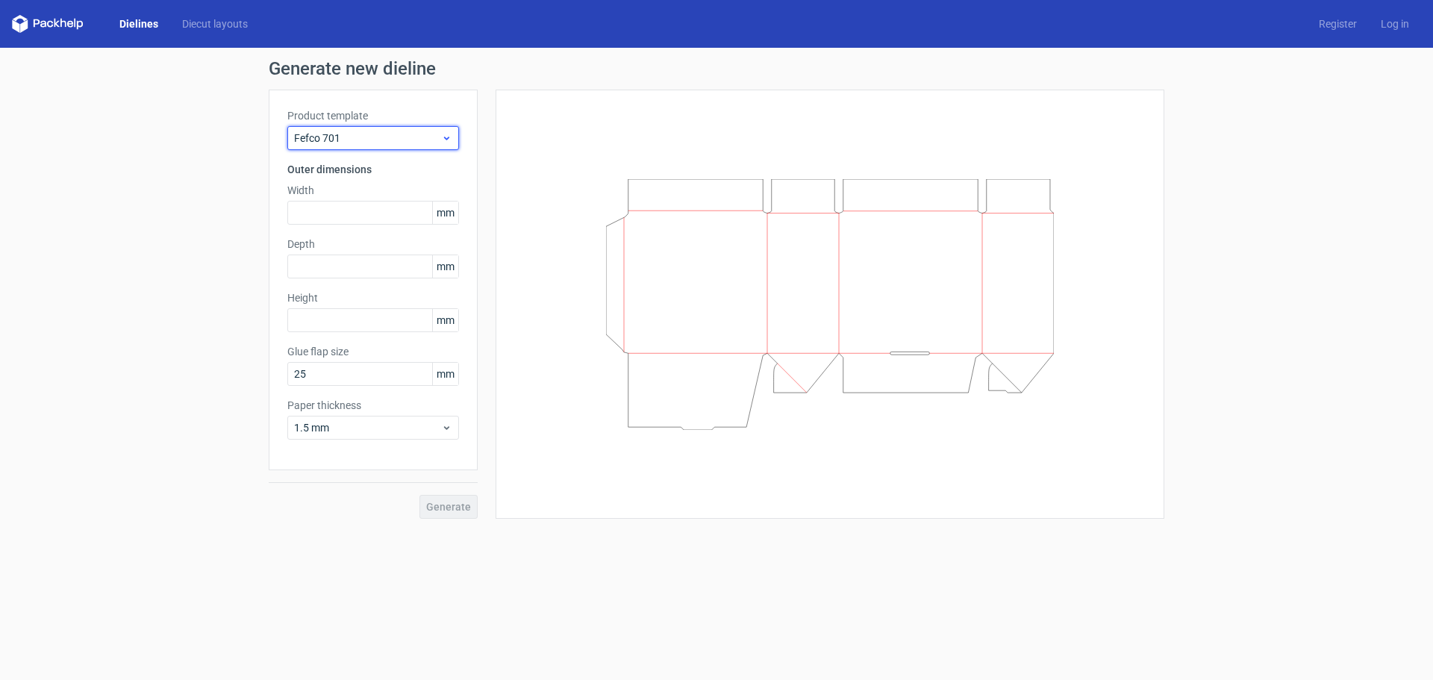
click at [452, 140] on div "Fefco 701" at bounding box center [373, 138] width 172 height 24
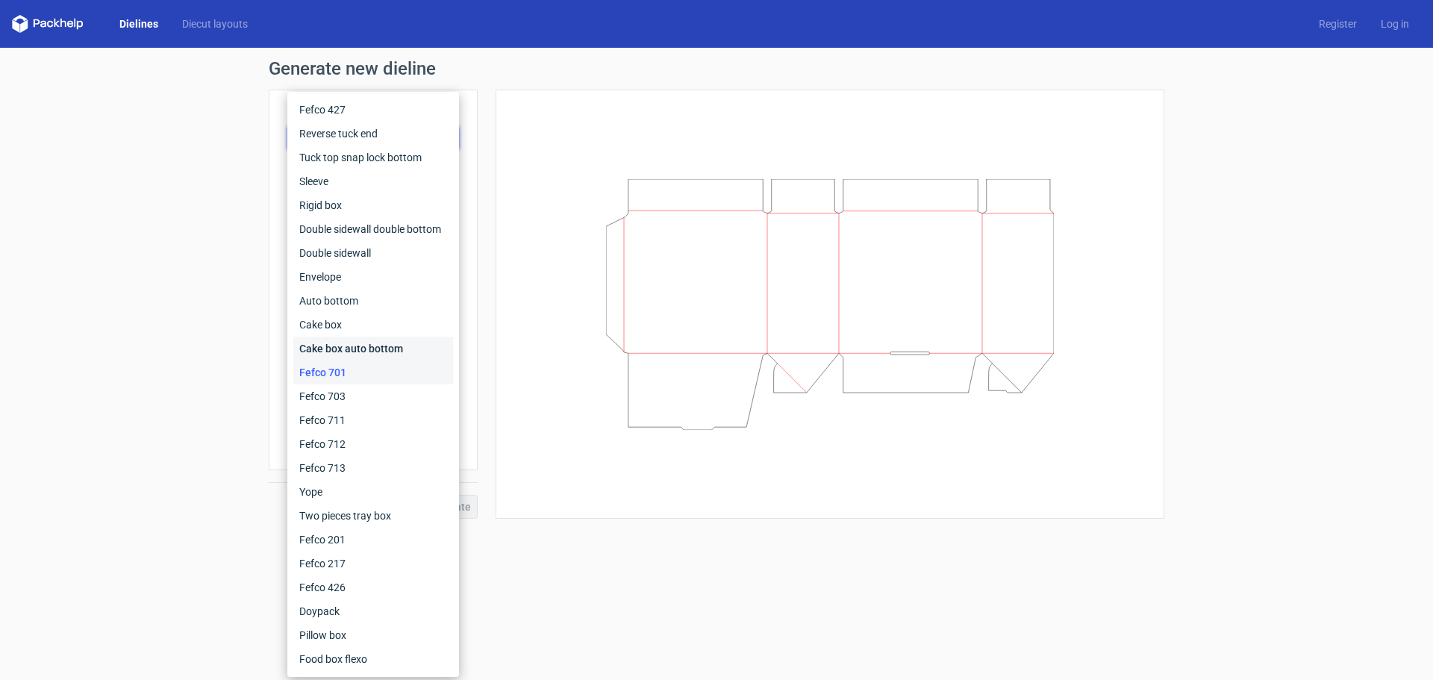
click at [336, 349] on div "Cake box auto bottom" at bounding box center [373, 349] width 160 height 24
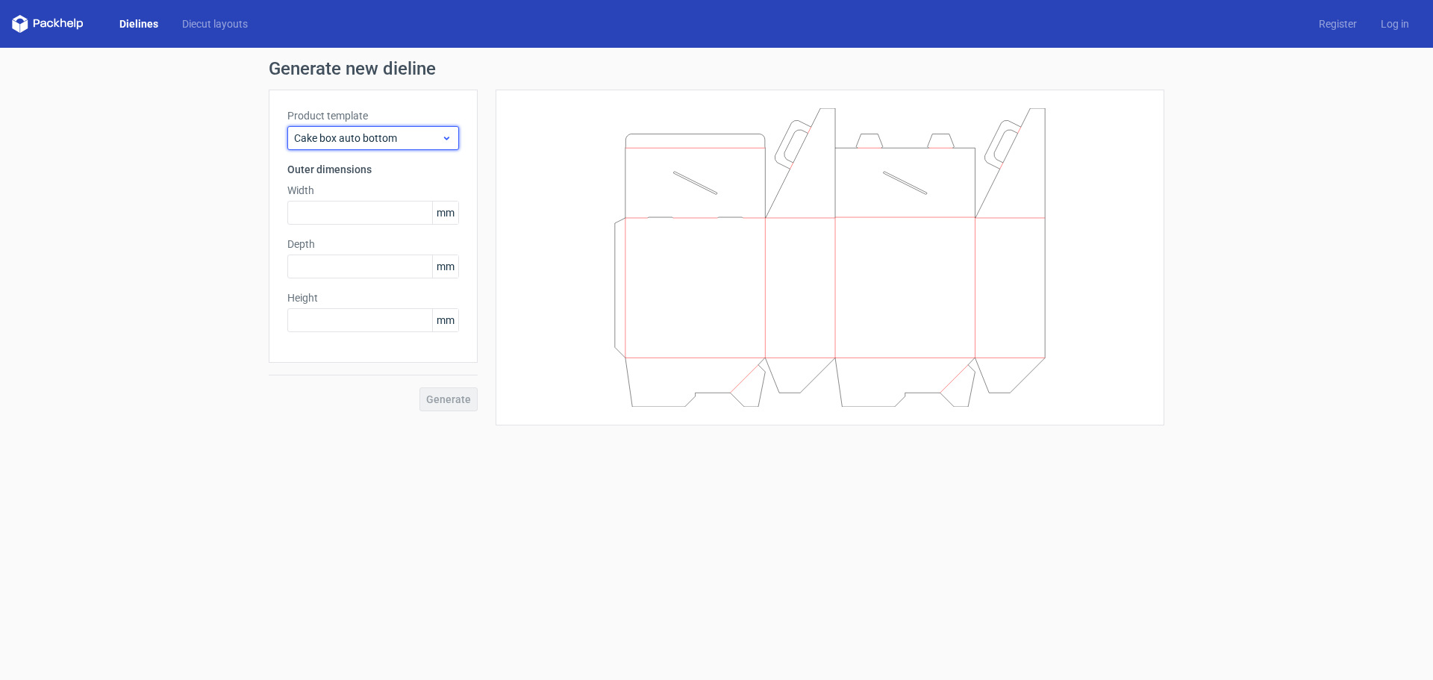
click at [452, 134] on icon at bounding box center [446, 138] width 11 height 12
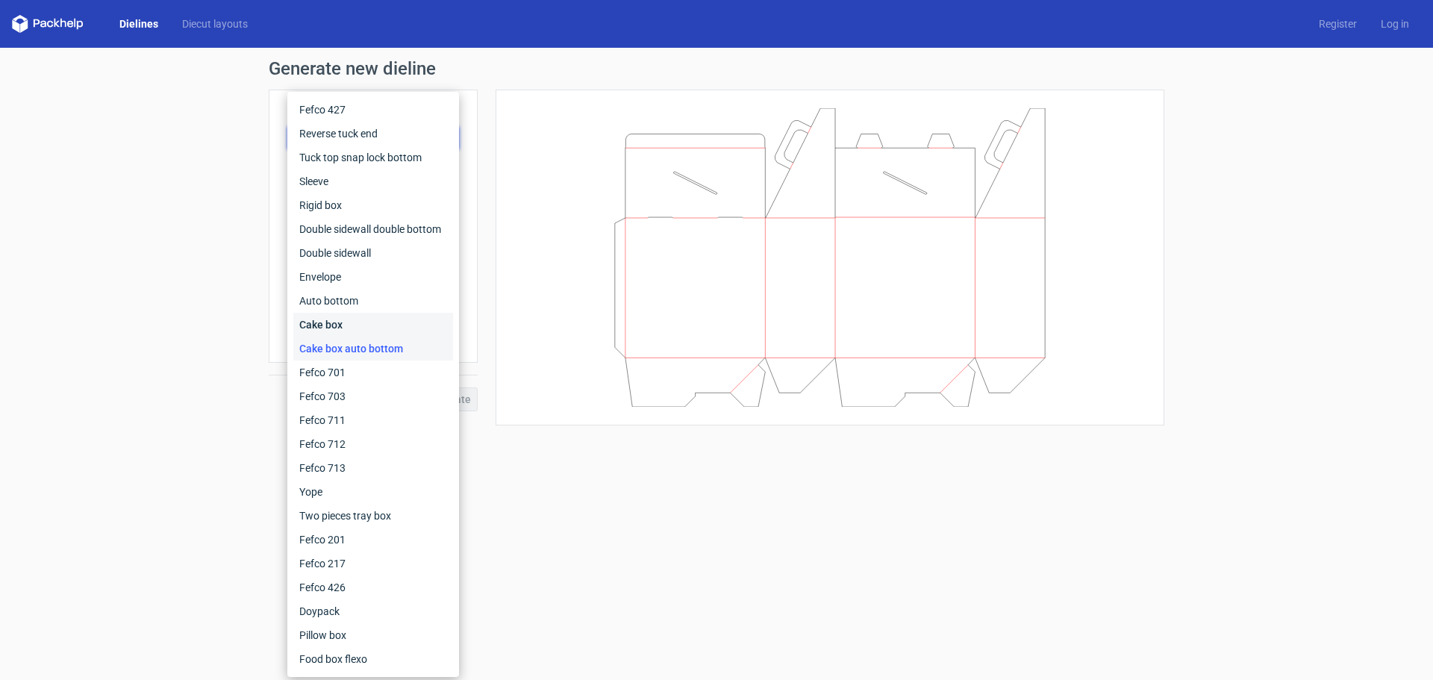
click at [334, 326] on div "Cake box" at bounding box center [373, 325] width 160 height 24
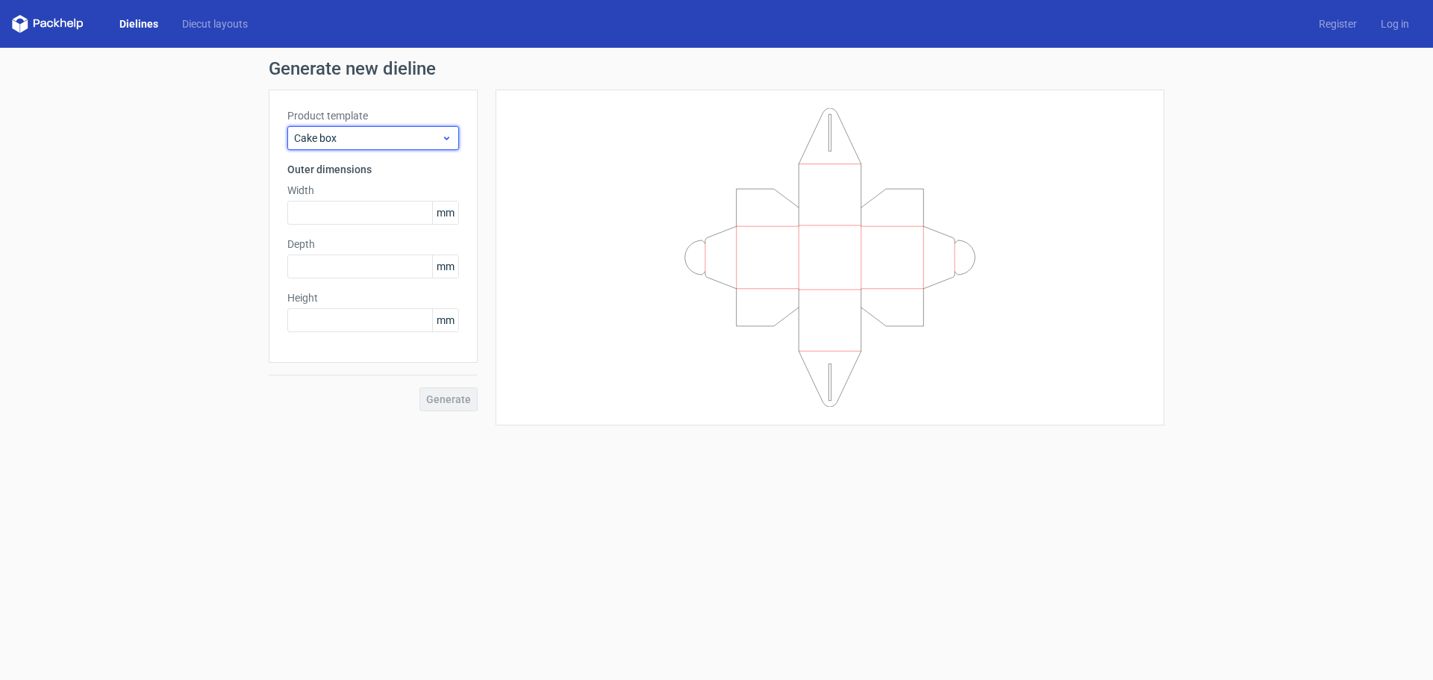
click at [453, 134] on div "Cake box" at bounding box center [373, 138] width 172 height 24
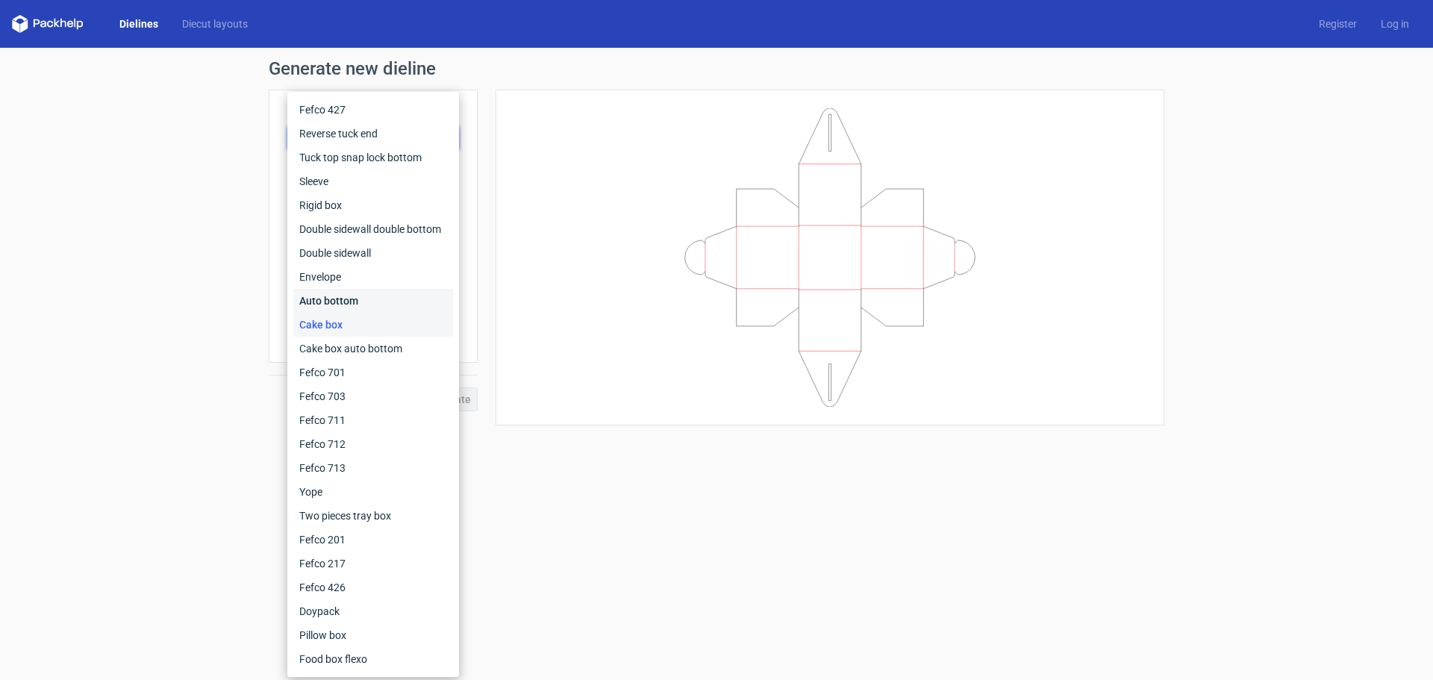
click at [340, 309] on div "Auto bottom" at bounding box center [373, 301] width 160 height 24
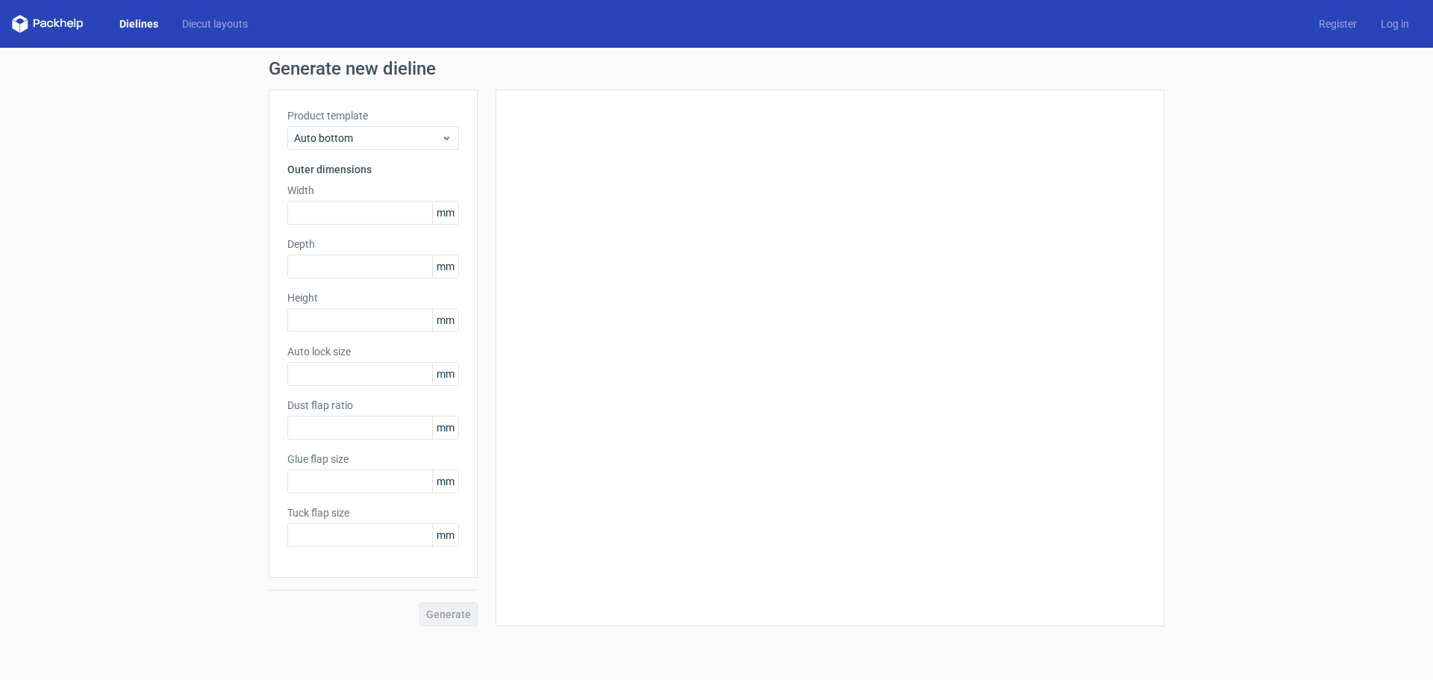
type input "1"
type input "0.8"
type input "10"
type input "12"
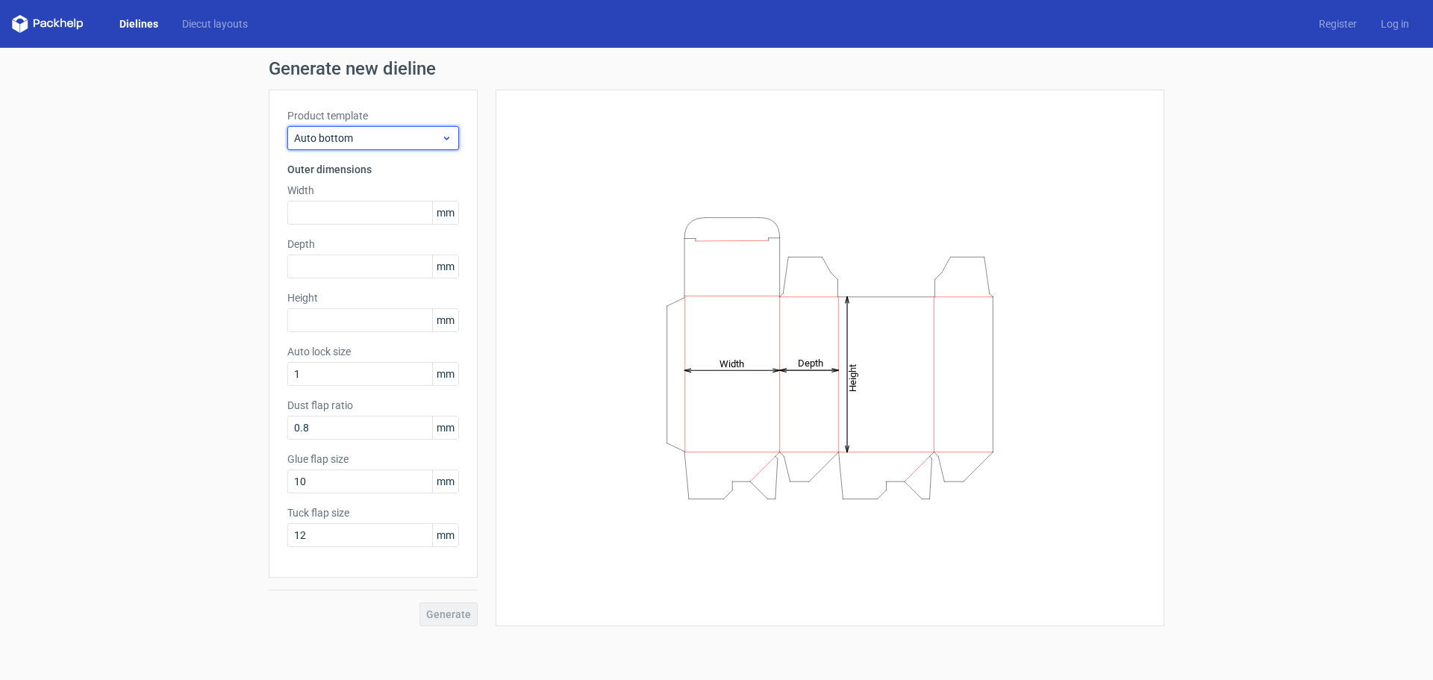
click at [447, 137] on icon at bounding box center [446, 138] width 11 height 12
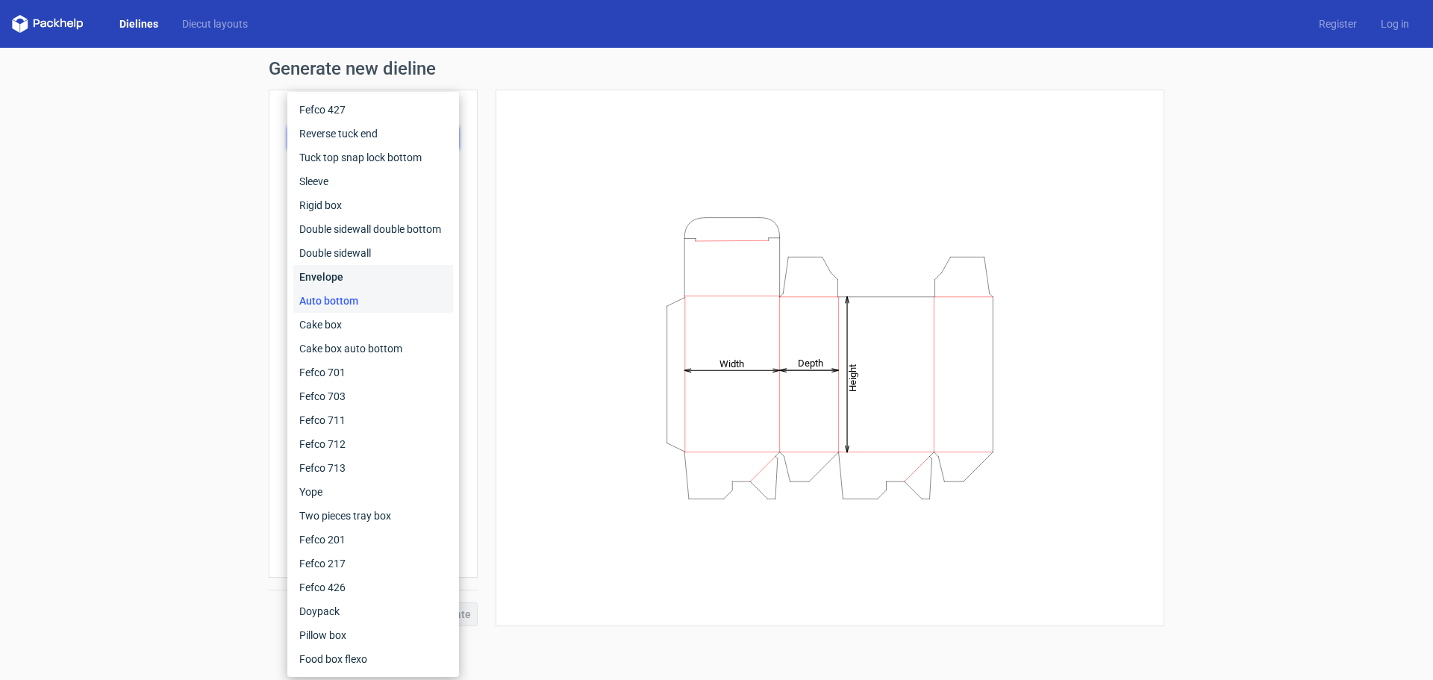
click at [327, 275] on div "Envelope" at bounding box center [373, 277] width 160 height 24
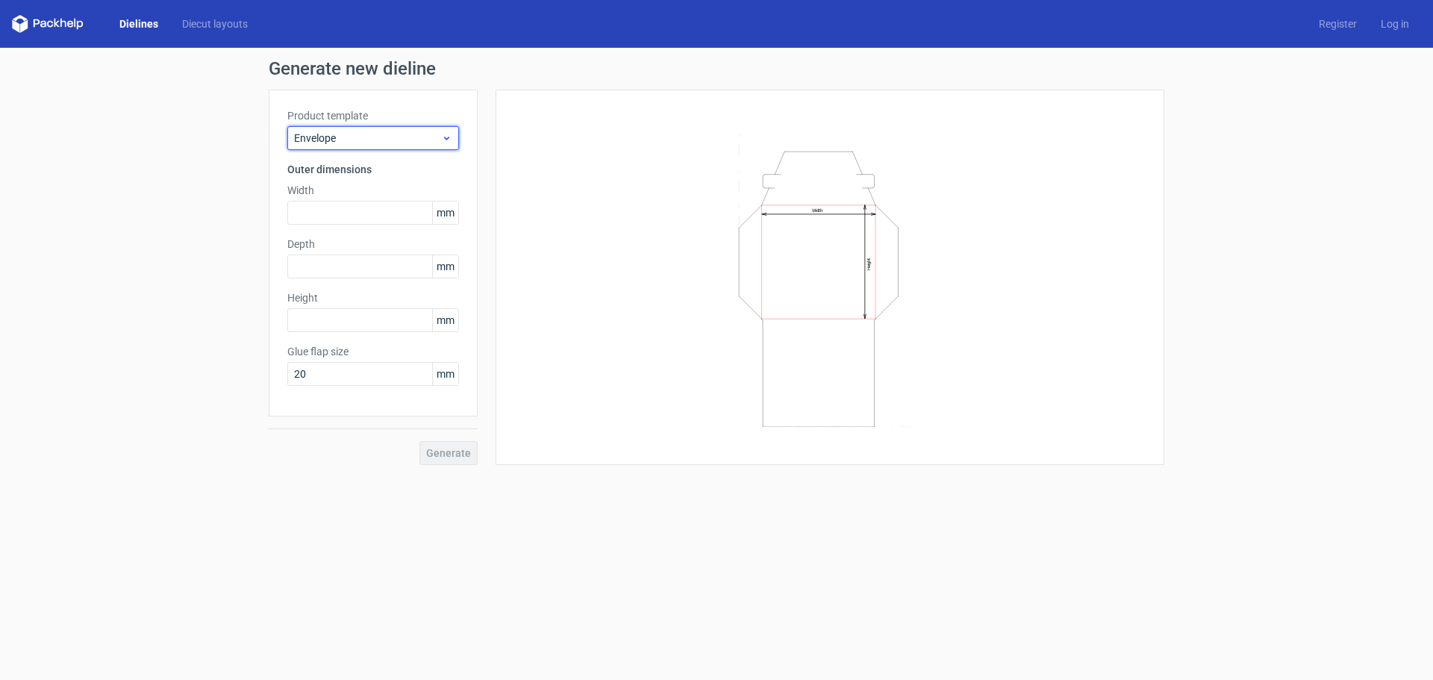
click at [445, 137] on icon at bounding box center [446, 138] width 11 height 12
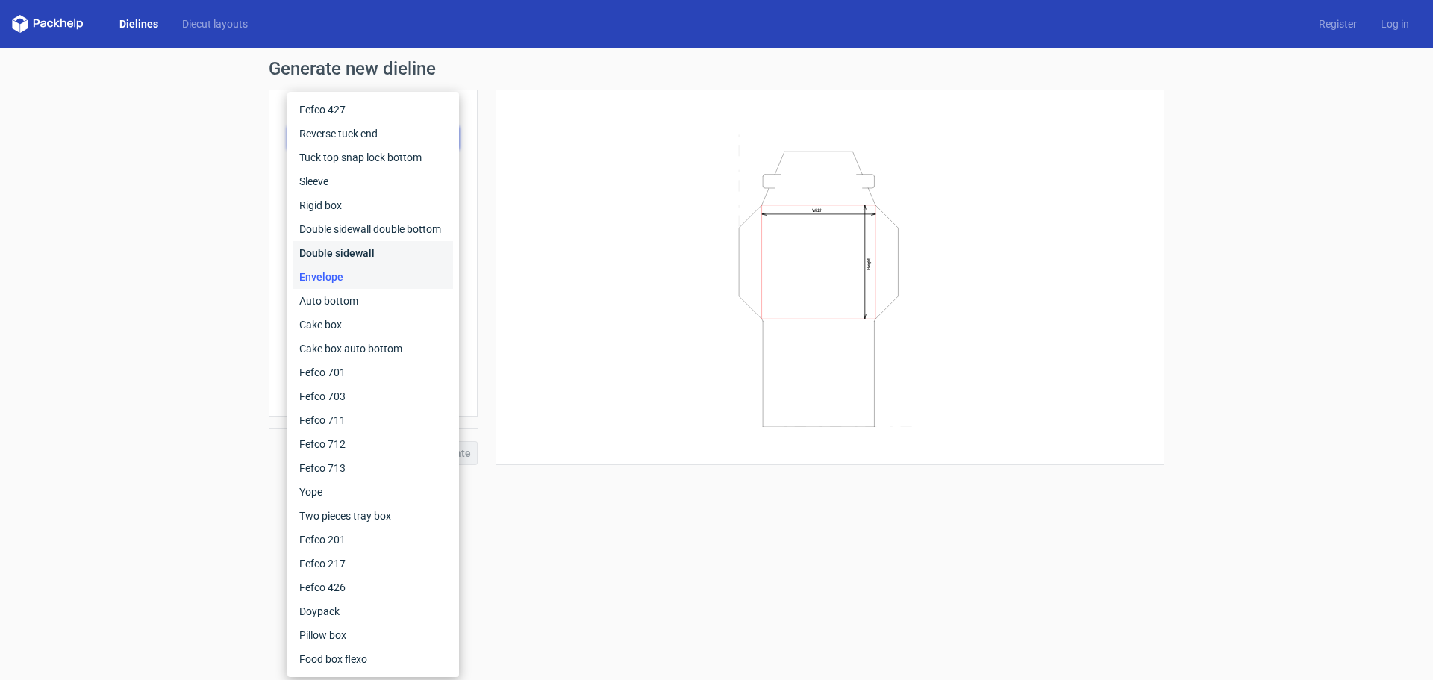
click at [346, 242] on div "Double sidewall" at bounding box center [373, 253] width 160 height 24
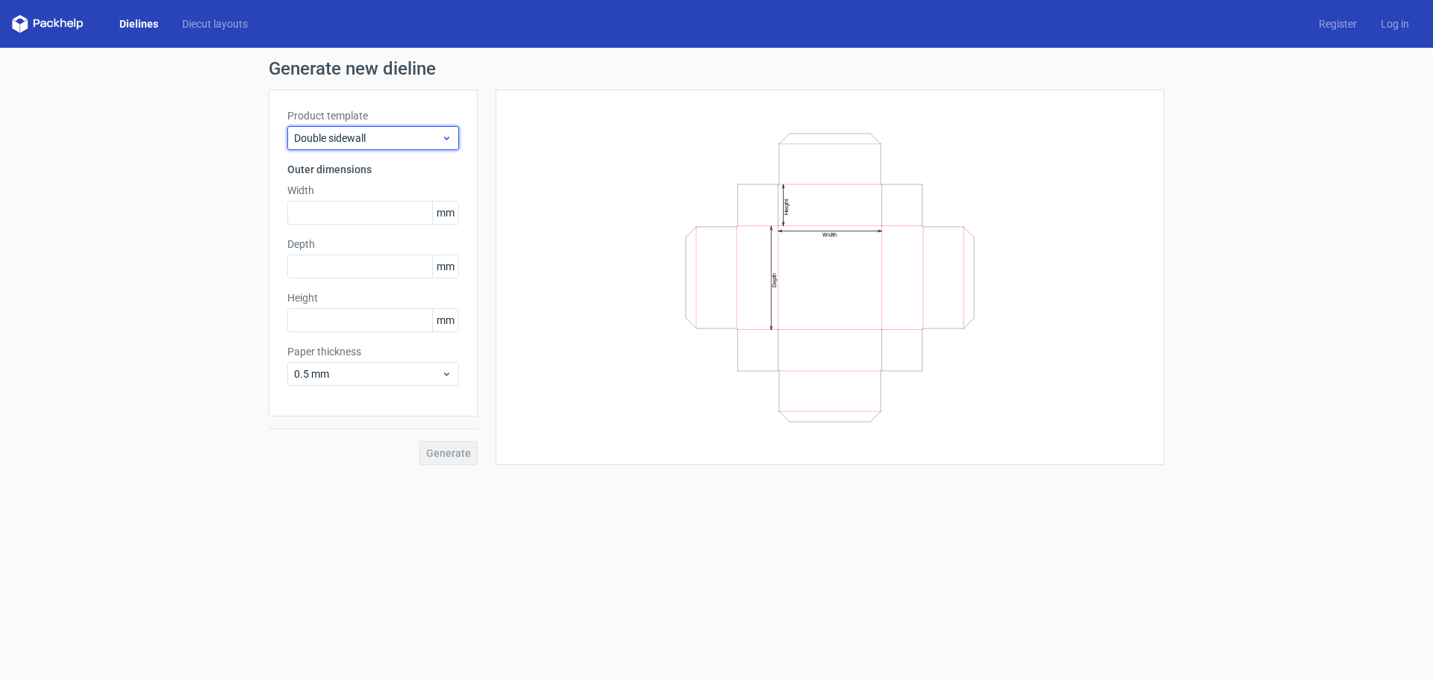
click at [446, 131] on div "Double sidewall" at bounding box center [373, 138] width 172 height 24
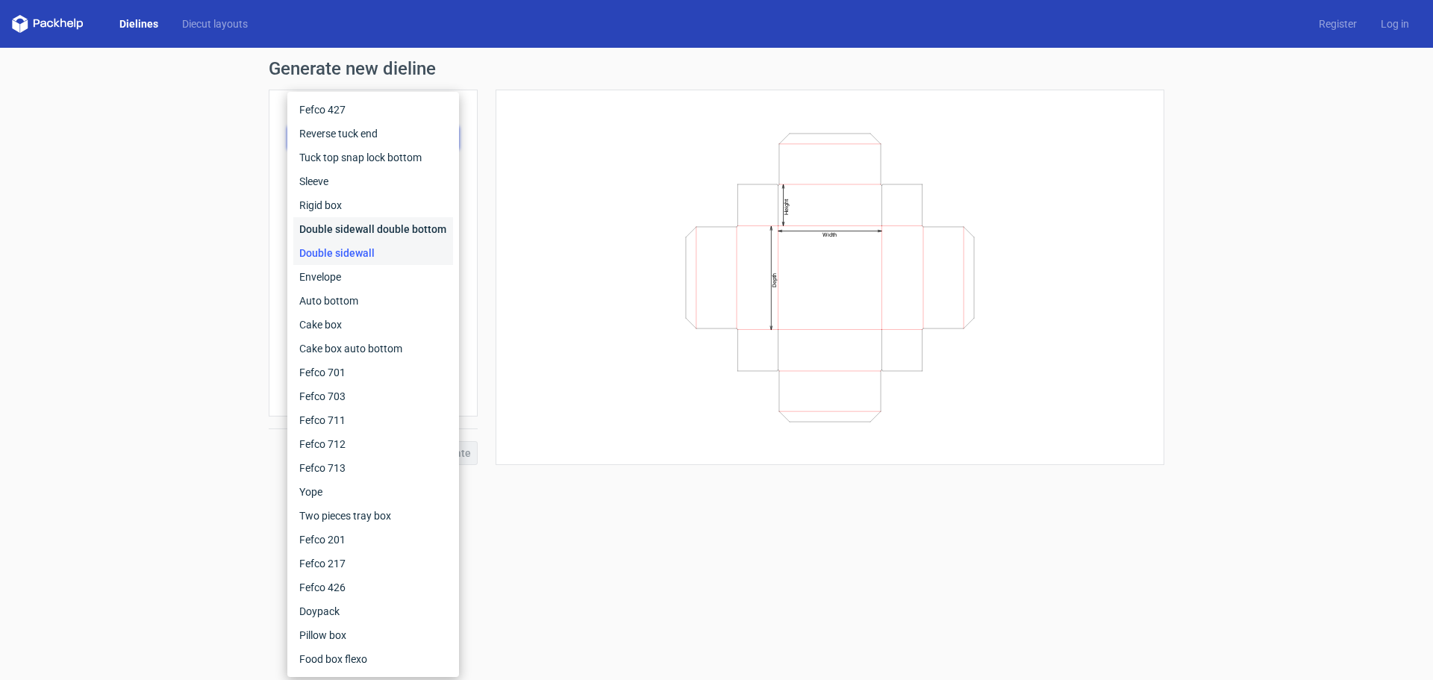
click at [367, 227] on div "Double sidewall double bottom" at bounding box center [373, 229] width 160 height 24
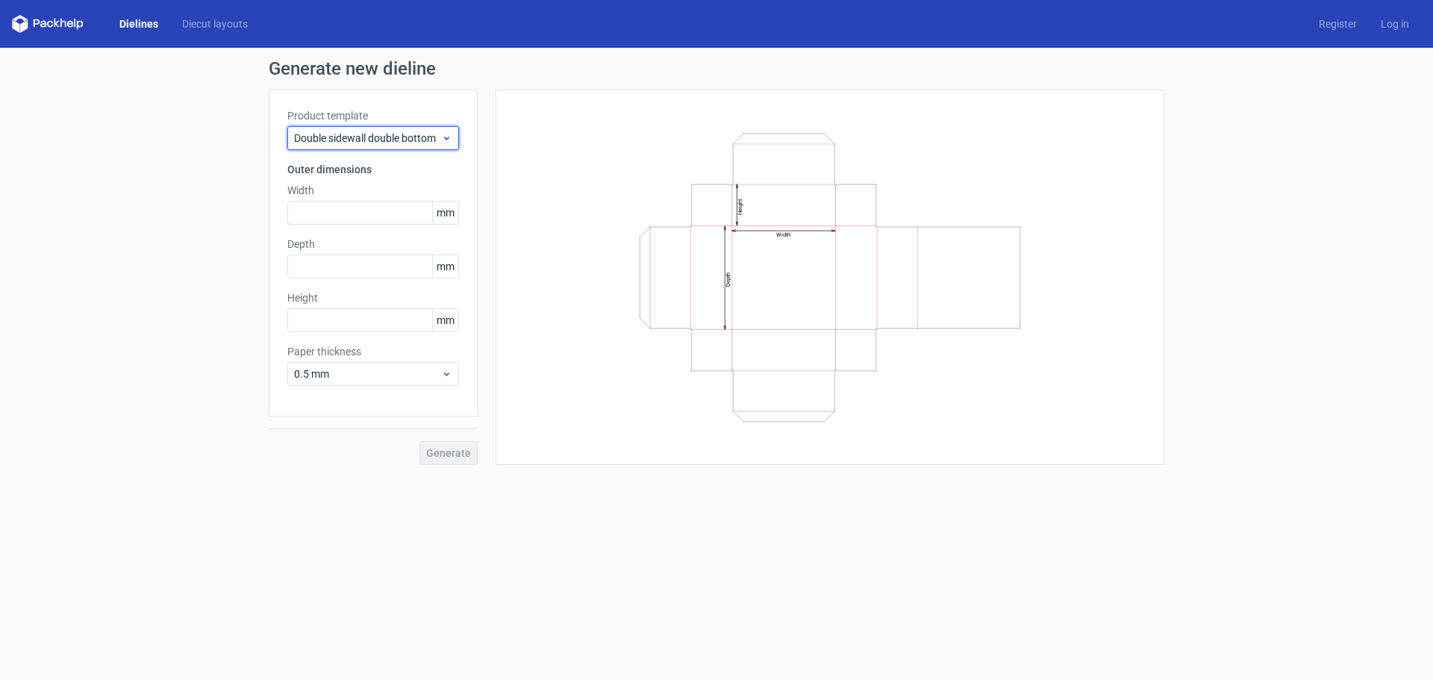
click at [446, 137] on icon at bounding box center [446, 138] width 11 height 12
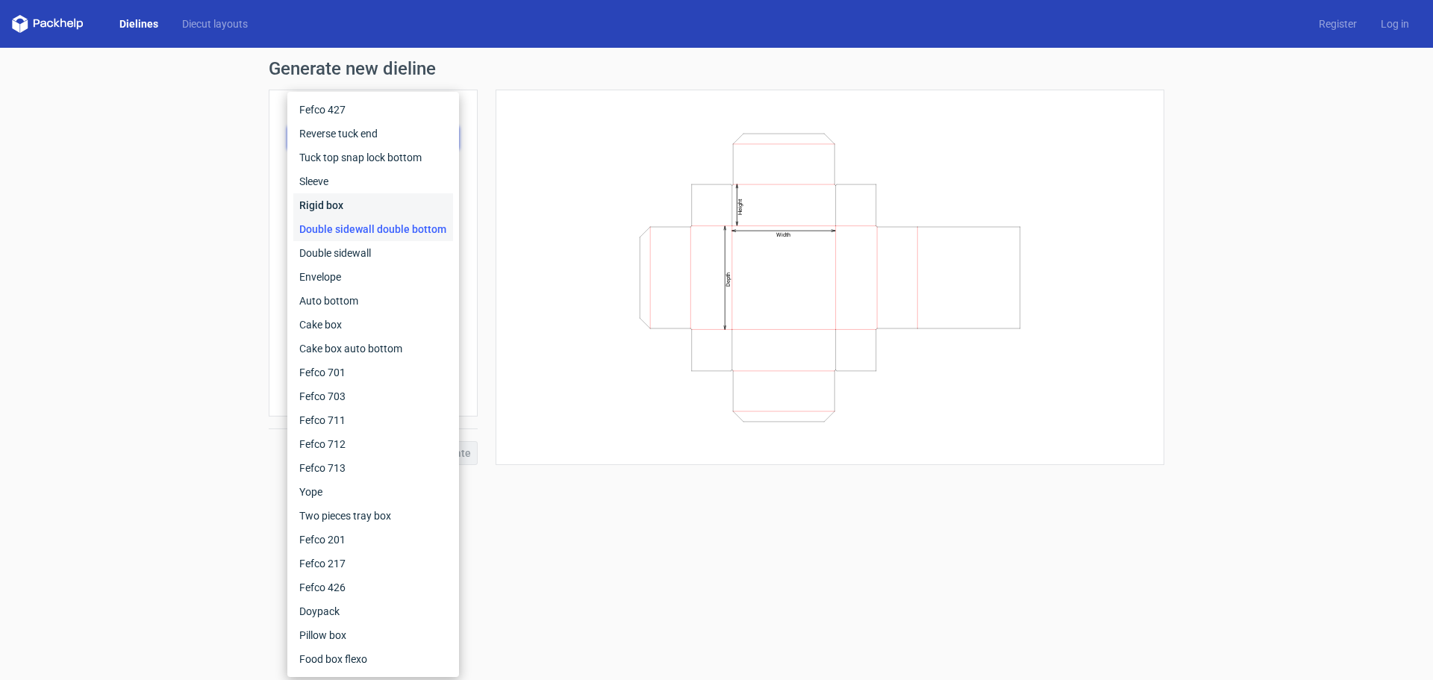
click at [338, 199] on div "Rigid box" at bounding box center [373, 205] width 160 height 24
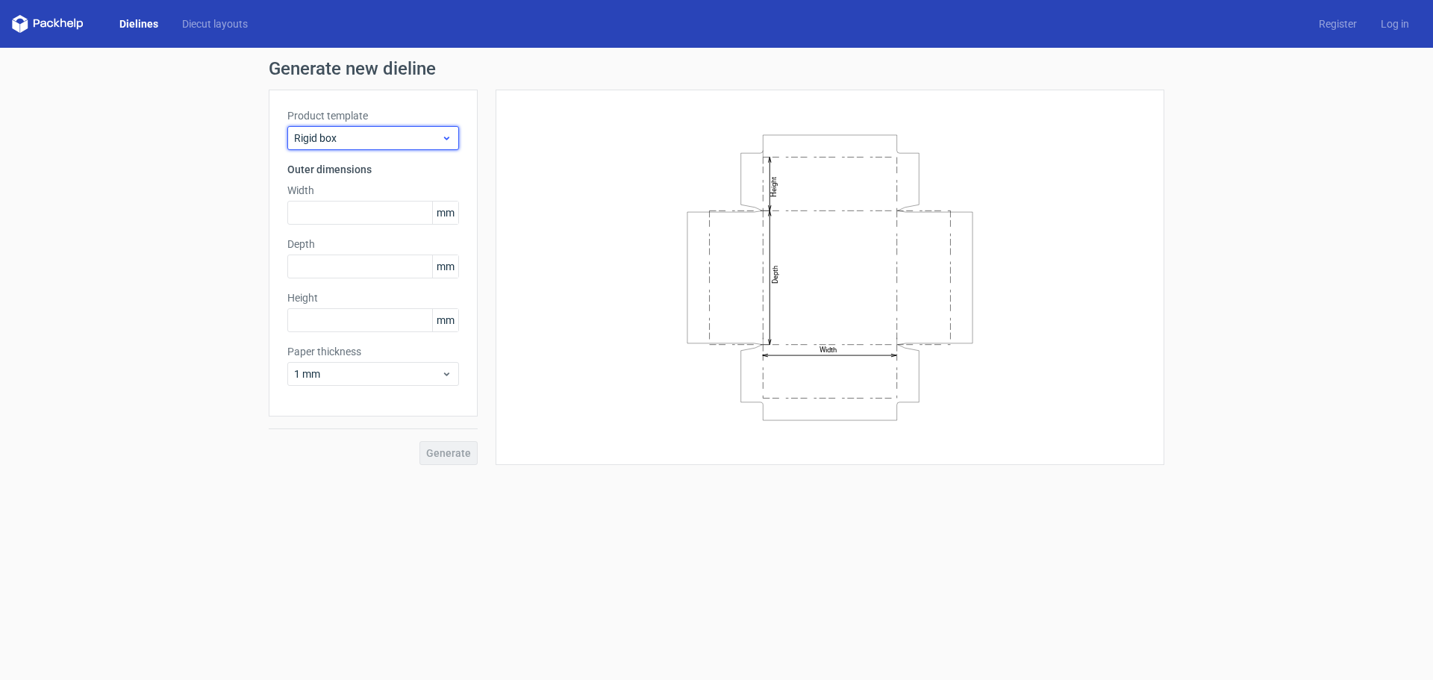
click at [444, 138] on icon at bounding box center [446, 138] width 11 height 12
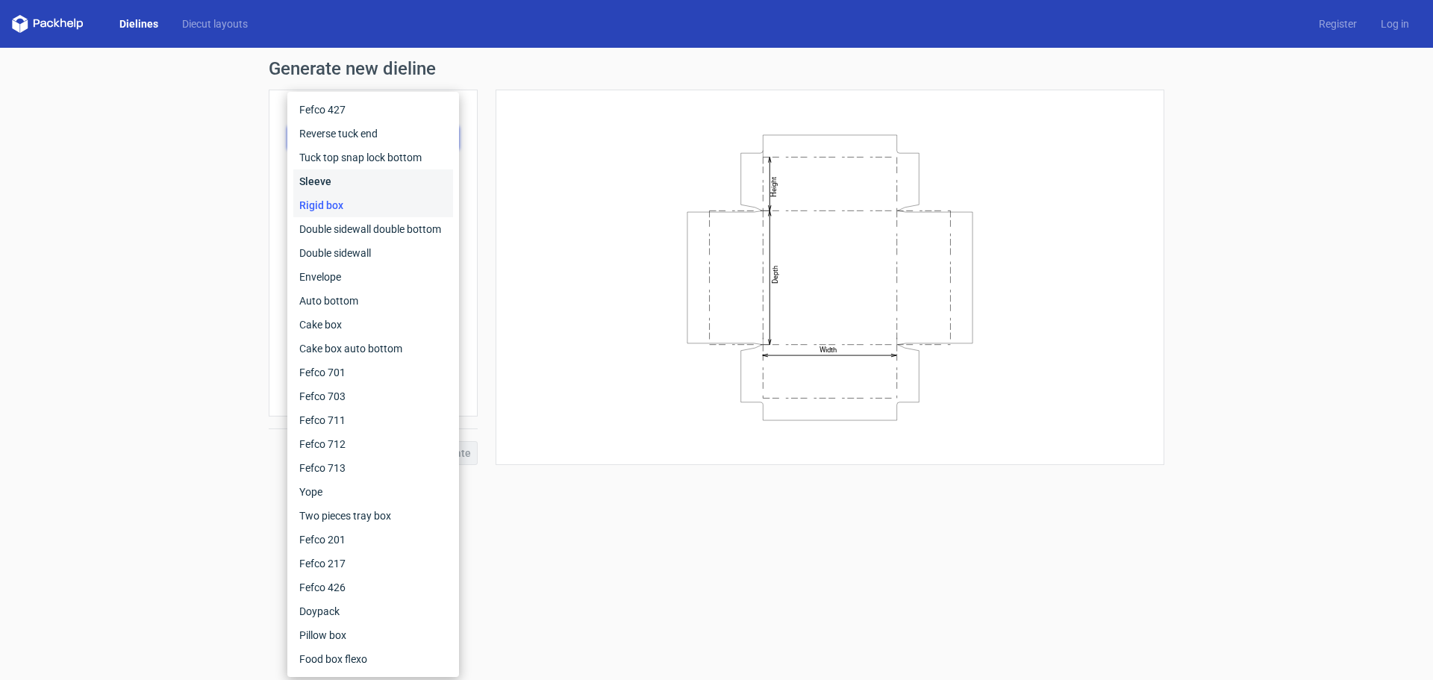
click at [343, 176] on div "Sleeve" at bounding box center [373, 181] width 160 height 24
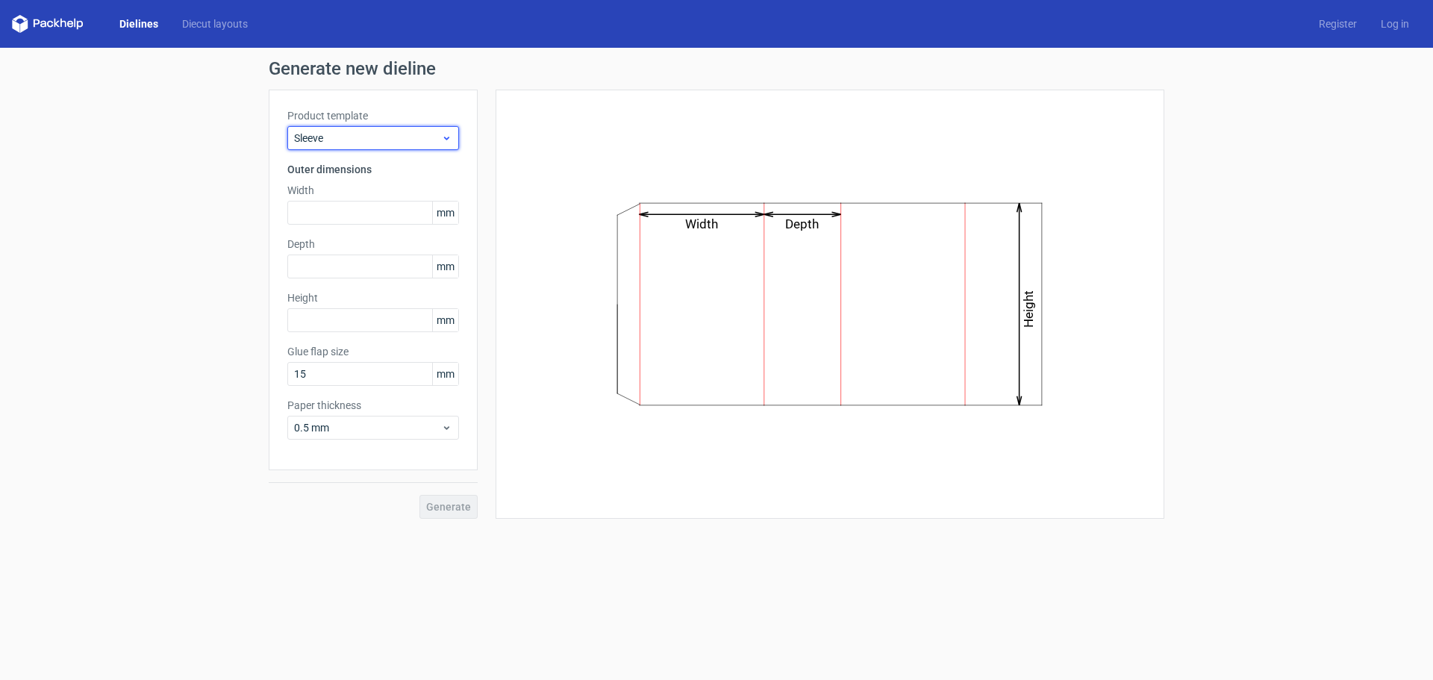
click at [439, 131] on span "Sleeve" at bounding box center [367, 138] width 147 height 15
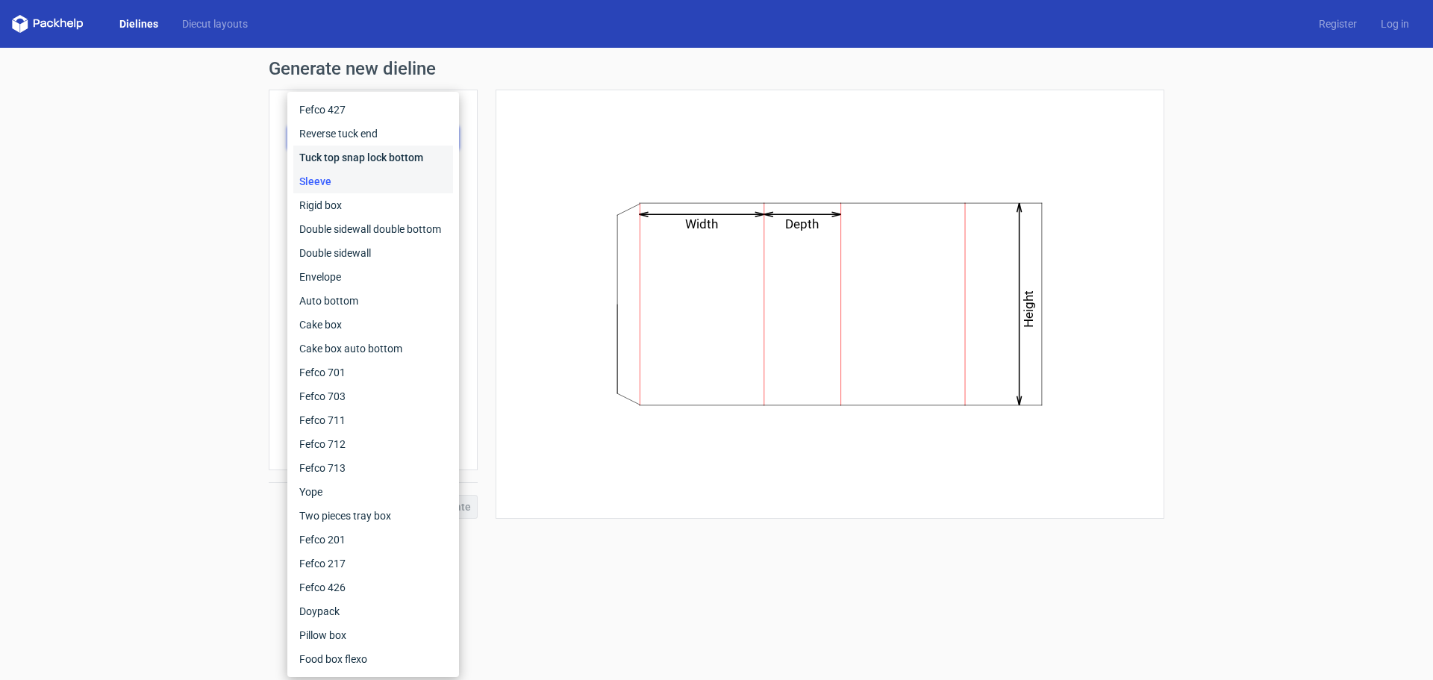
click at [392, 160] on div "Tuck top snap lock bottom" at bounding box center [373, 158] width 160 height 24
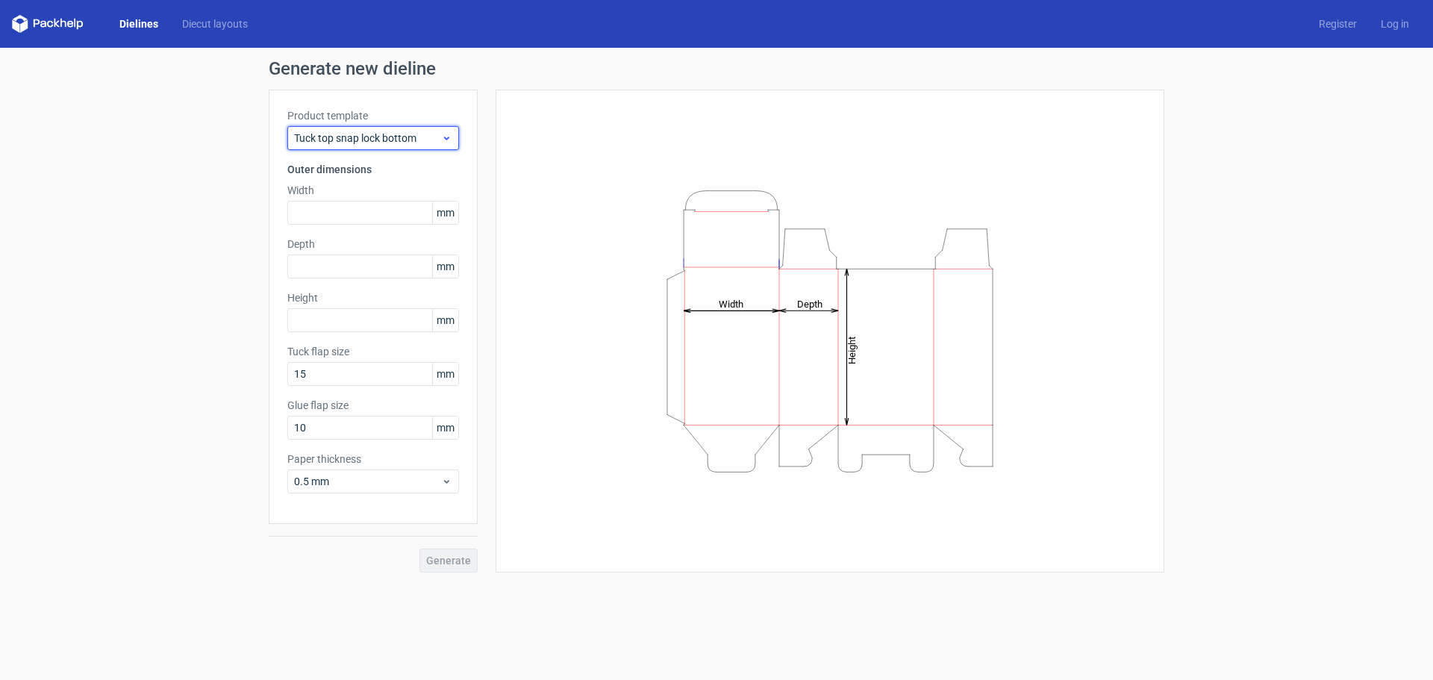
click at [446, 132] on icon at bounding box center [446, 138] width 11 height 12
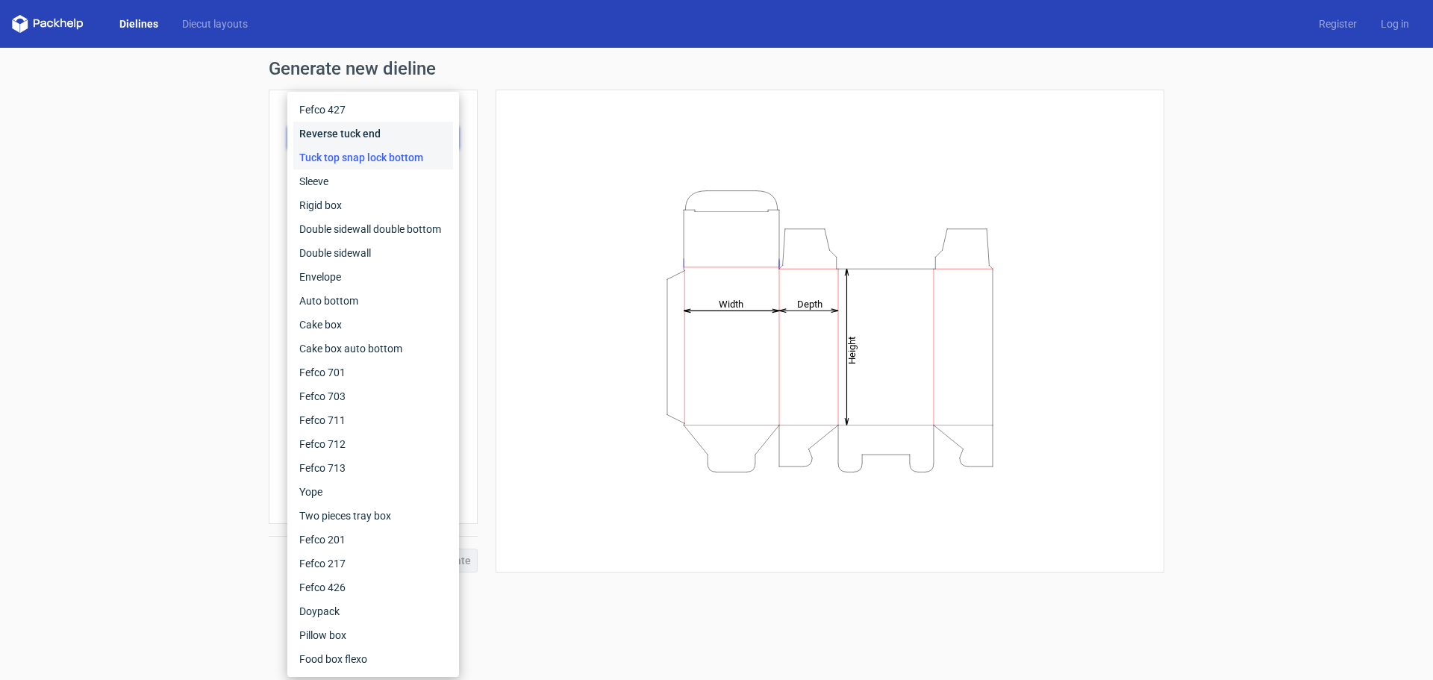
click at [362, 136] on div "Reverse tuck end" at bounding box center [373, 134] width 160 height 24
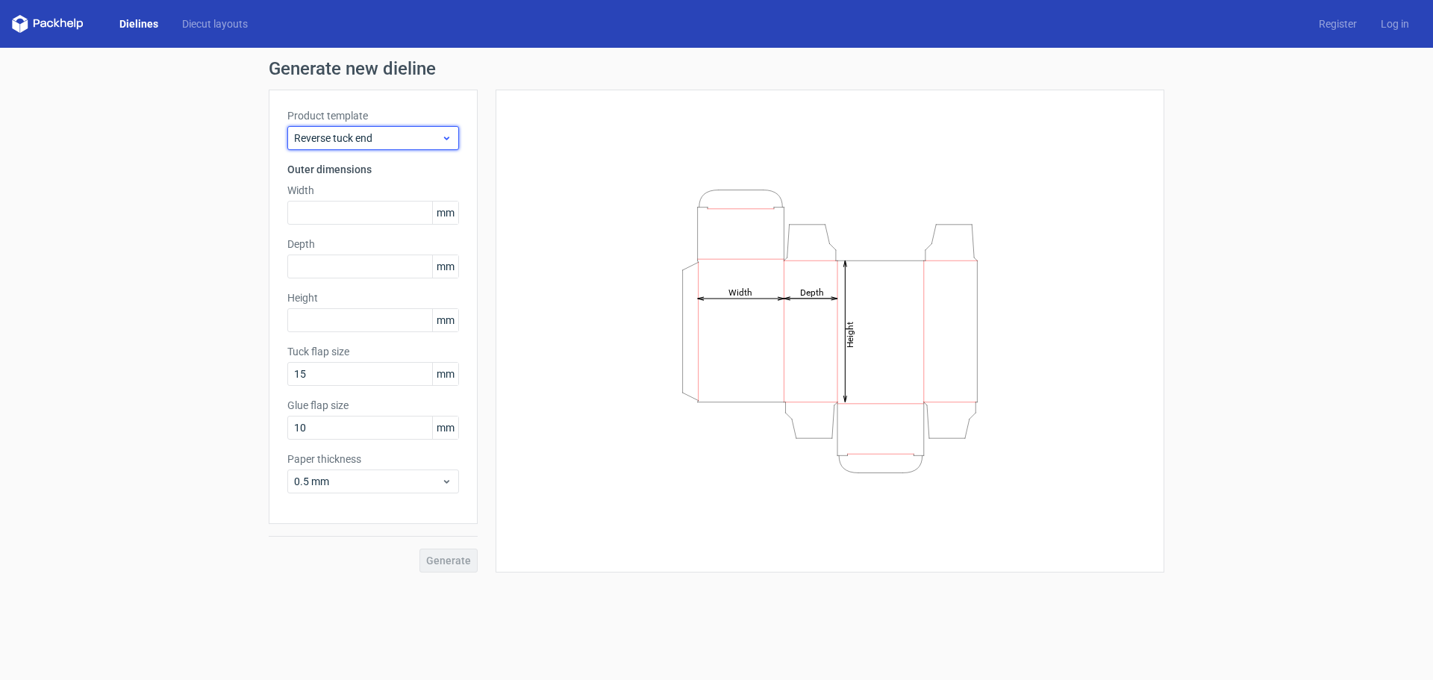
click at [446, 137] on use at bounding box center [446, 139] width 5 height 4
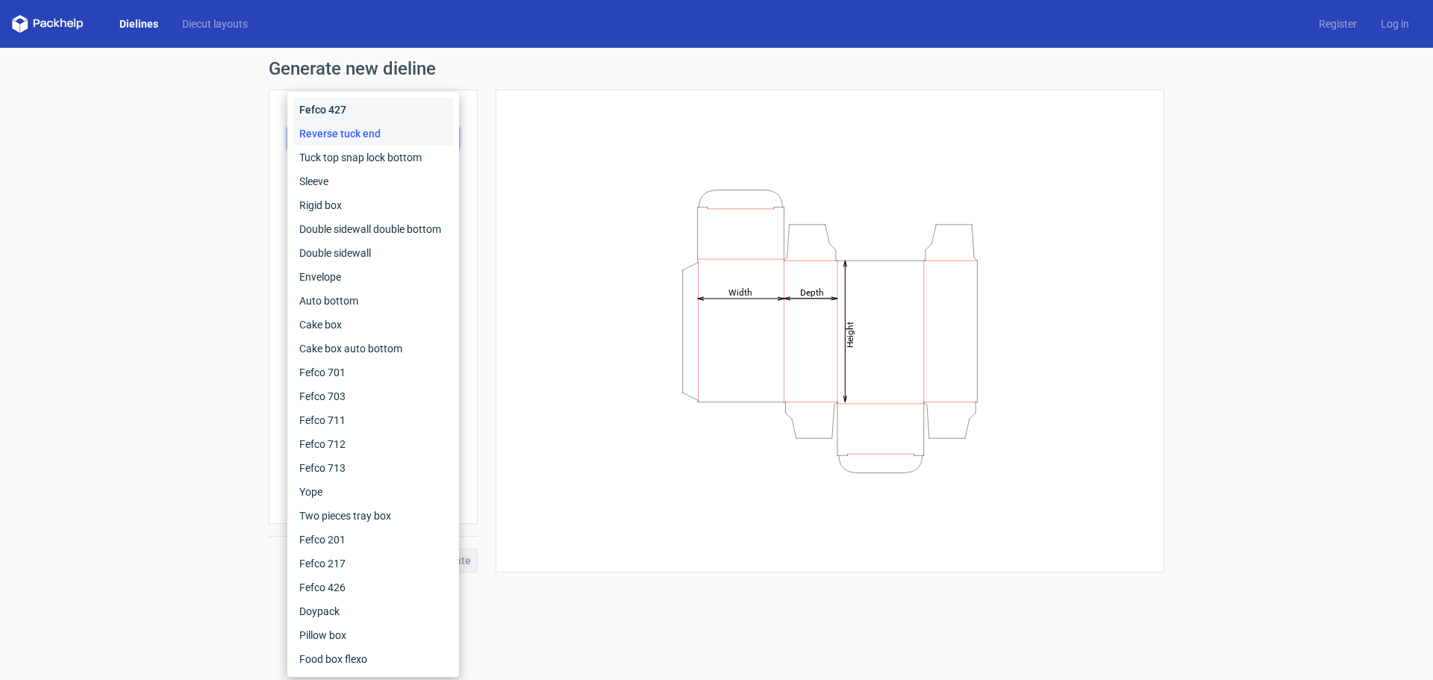
click at [360, 105] on div "Fefco 427" at bounding box center [373, 110] width 160 height 24
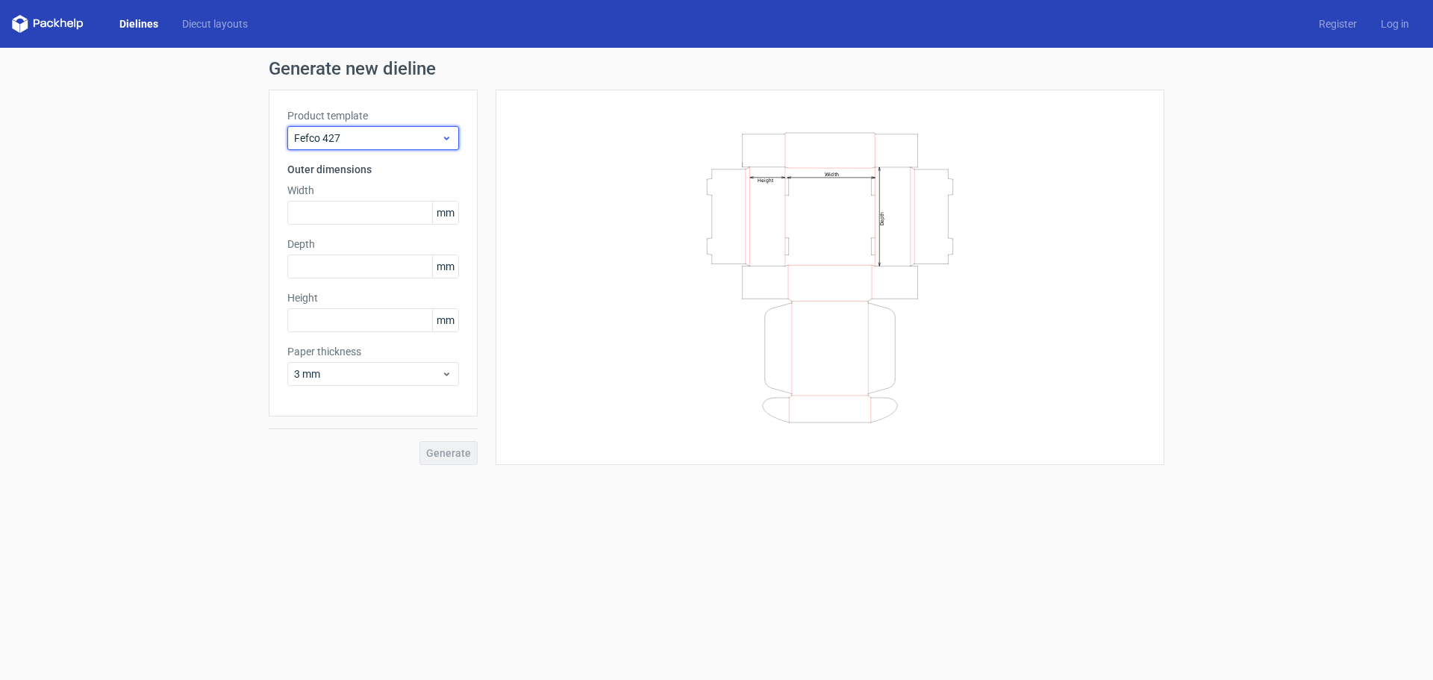
click at [455, 139] on div "Fefco 427" at bounding box center [373, 138] width 172 height 24
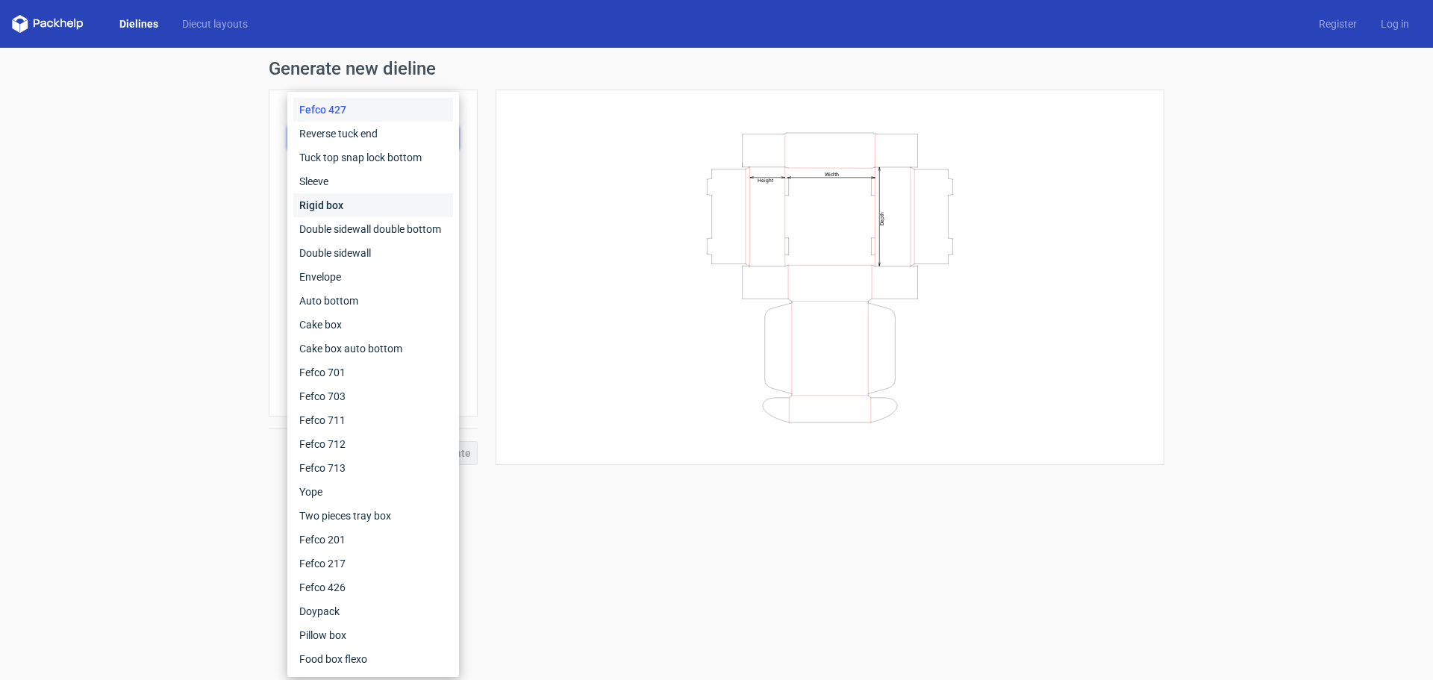
click at [357, 196] on div "Rigid box" at bounding box center [373, 205] width 160 height 24
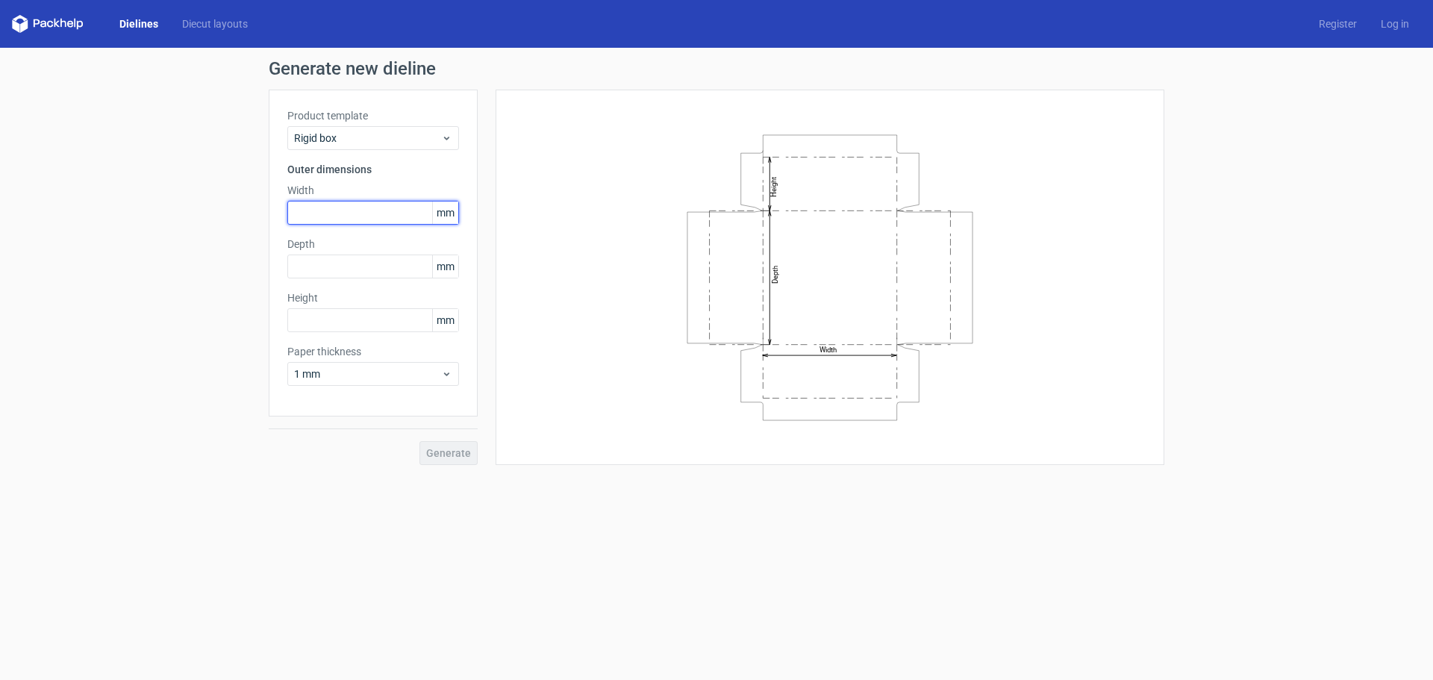
click at [370, 209] on input "text" at bounding box center [373, 213] width 172 height 24
type input "300"
type input "500"
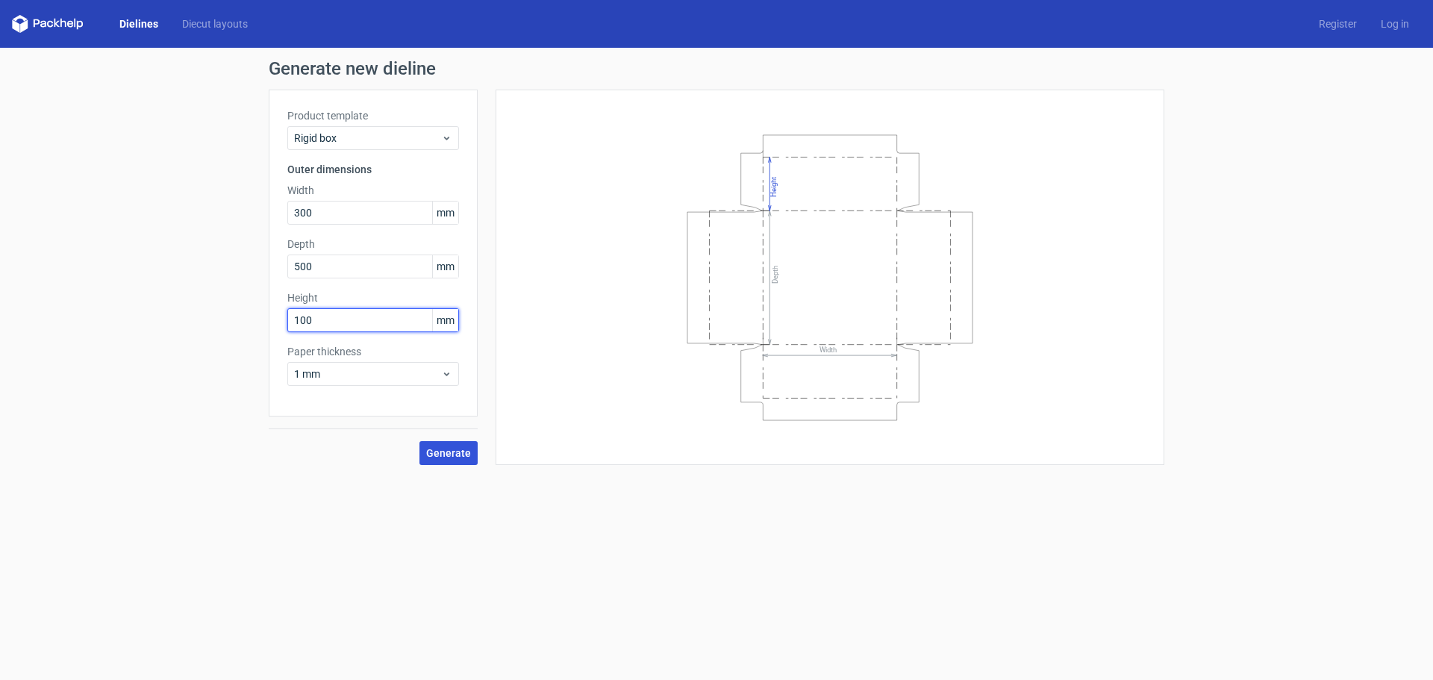
type input "100"
click at [458, 456] on span "Generate" at bounding box center [448, 453] width 45 height 10
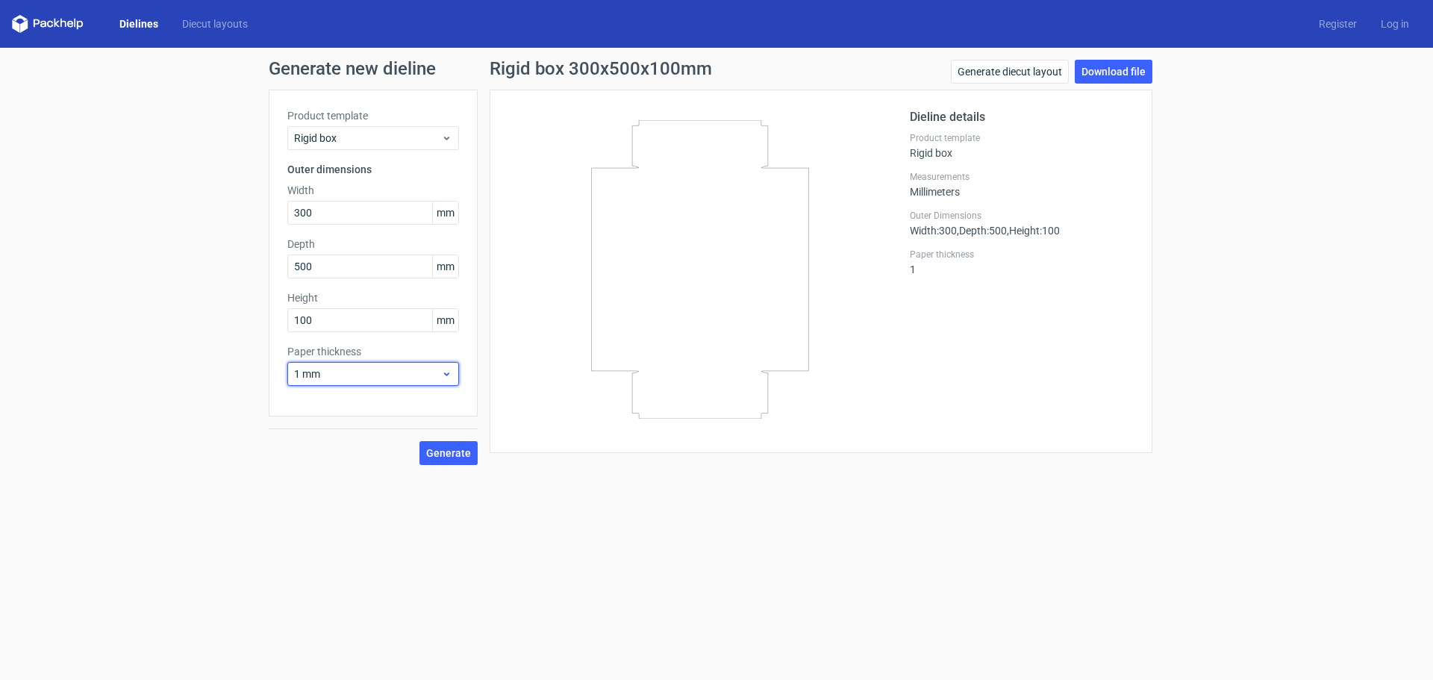
click at [363, 370] on span "1 mm" at bounding box center [367, 374] width 147 height 15
click at [320, 502] on div "3 mm" at bounding box center [373, 502] width 160 height 24
click at [434, 452] on span "Generate" at bounding box center [448, 453] width 45 height 10
click at [1041, 75] on link "Generate diecut layout" at bounding box center [1010, 72] width 118 height 24
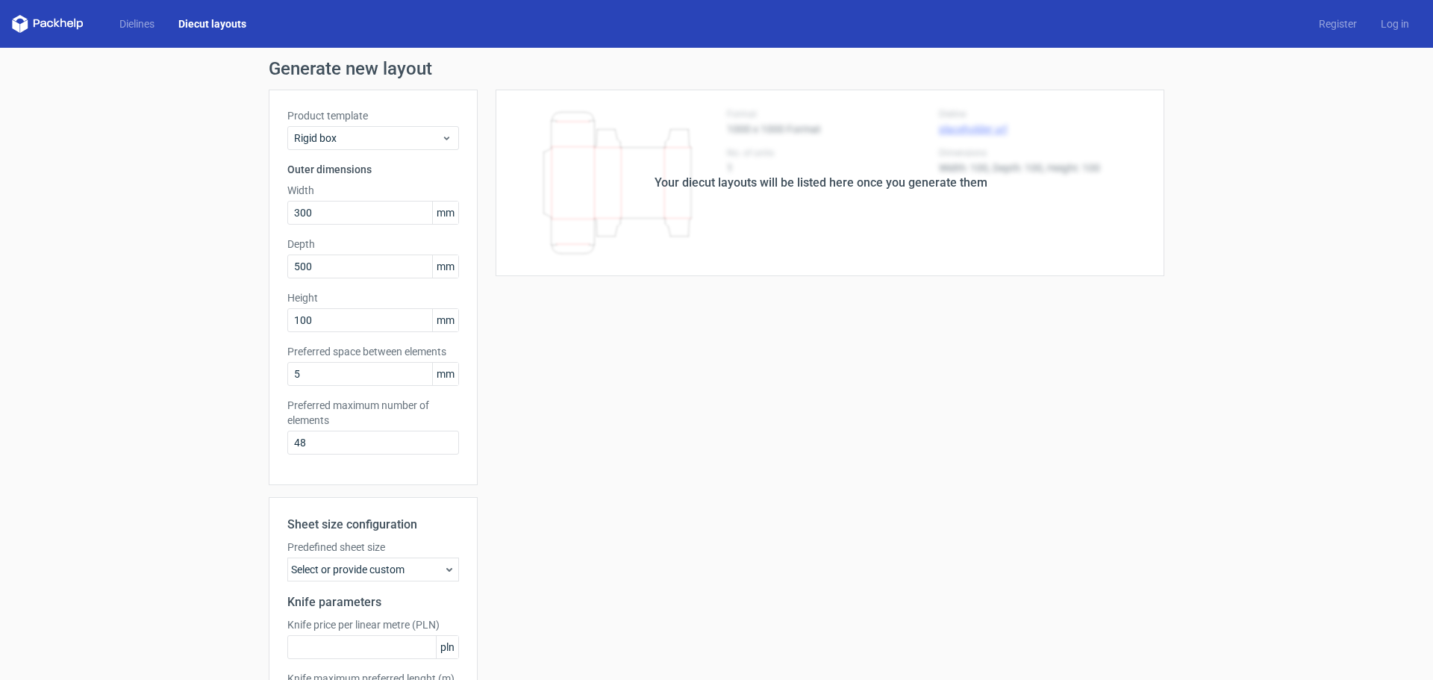
click at [786, 201] on div "Your diecut layouts will be listed here once you generate them" at bounding box center [821, 183] width 687 height 187
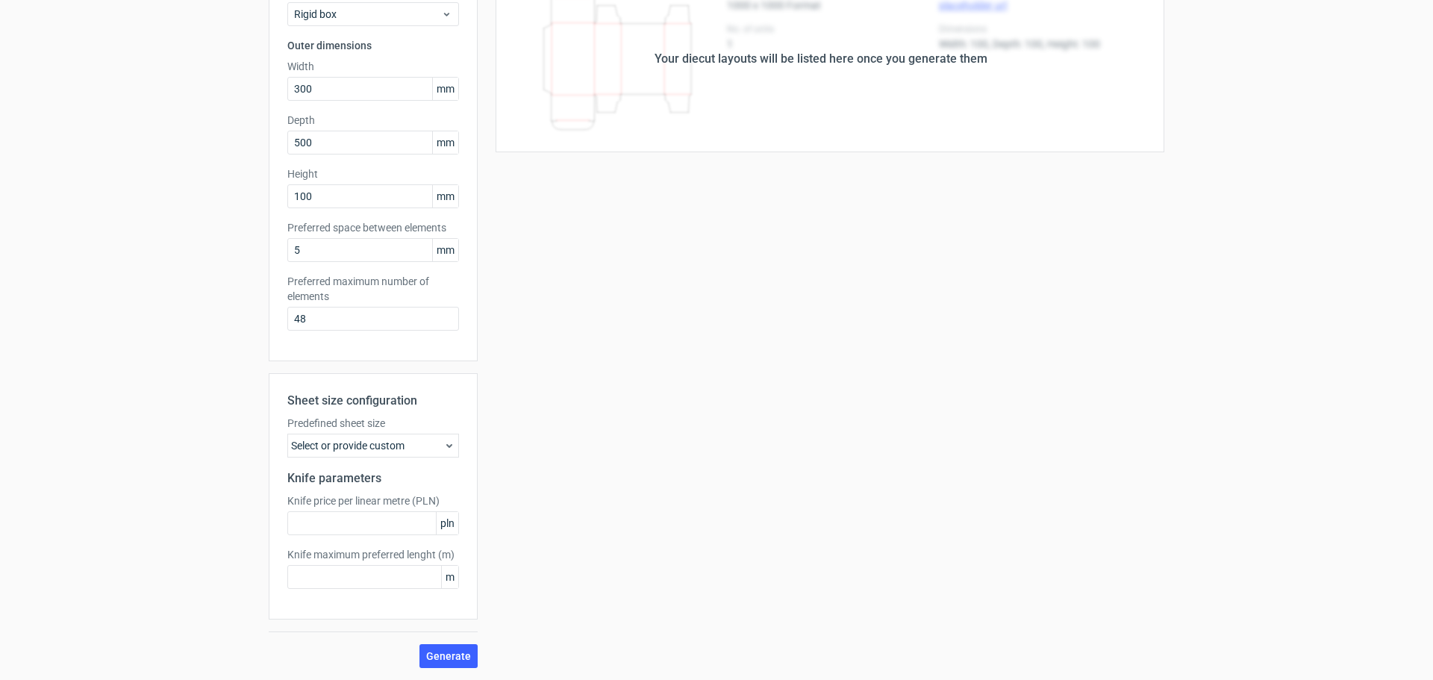
click at [445, 447] on icon at bounding box center [449, 446] width 12 height 12
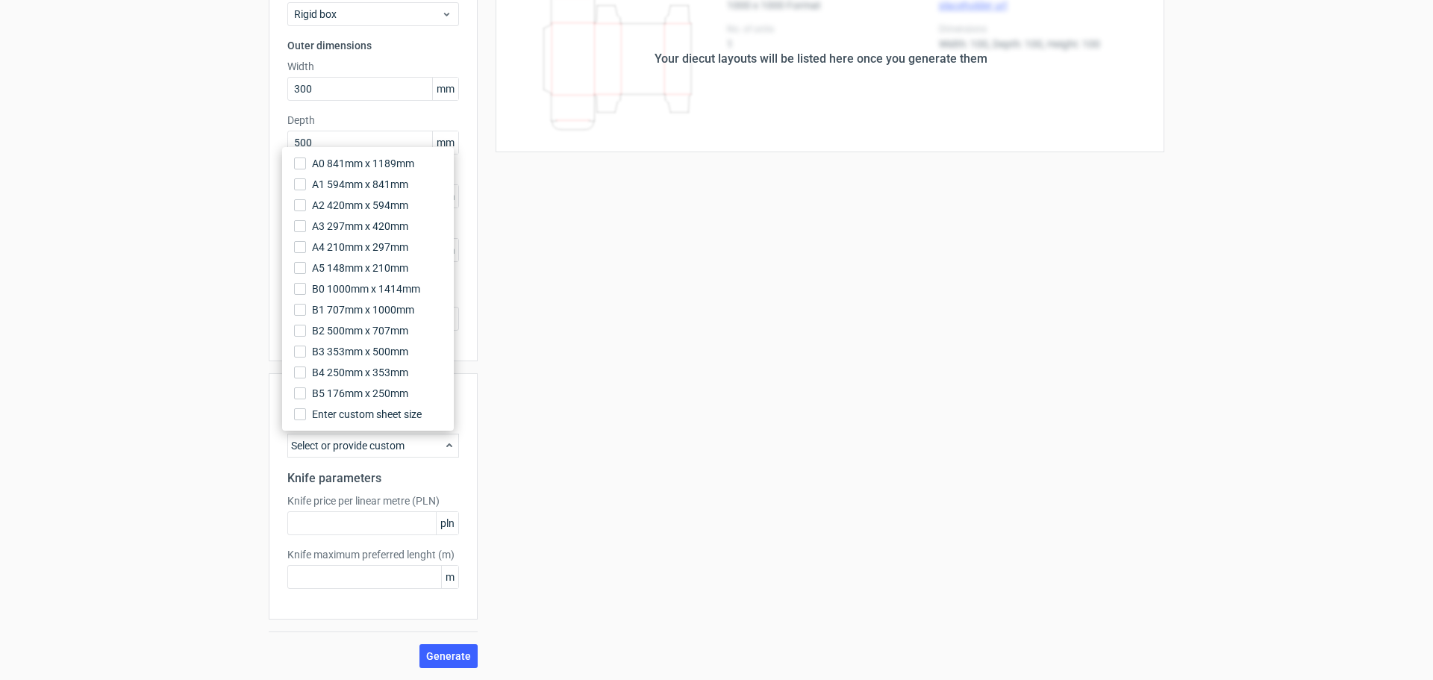
click at [445, 447] on icon at bounding box center [449, 446] width 12 height 12
click at [389, 518] on input "text" at bounding box center [373, 523] width 172 height 24
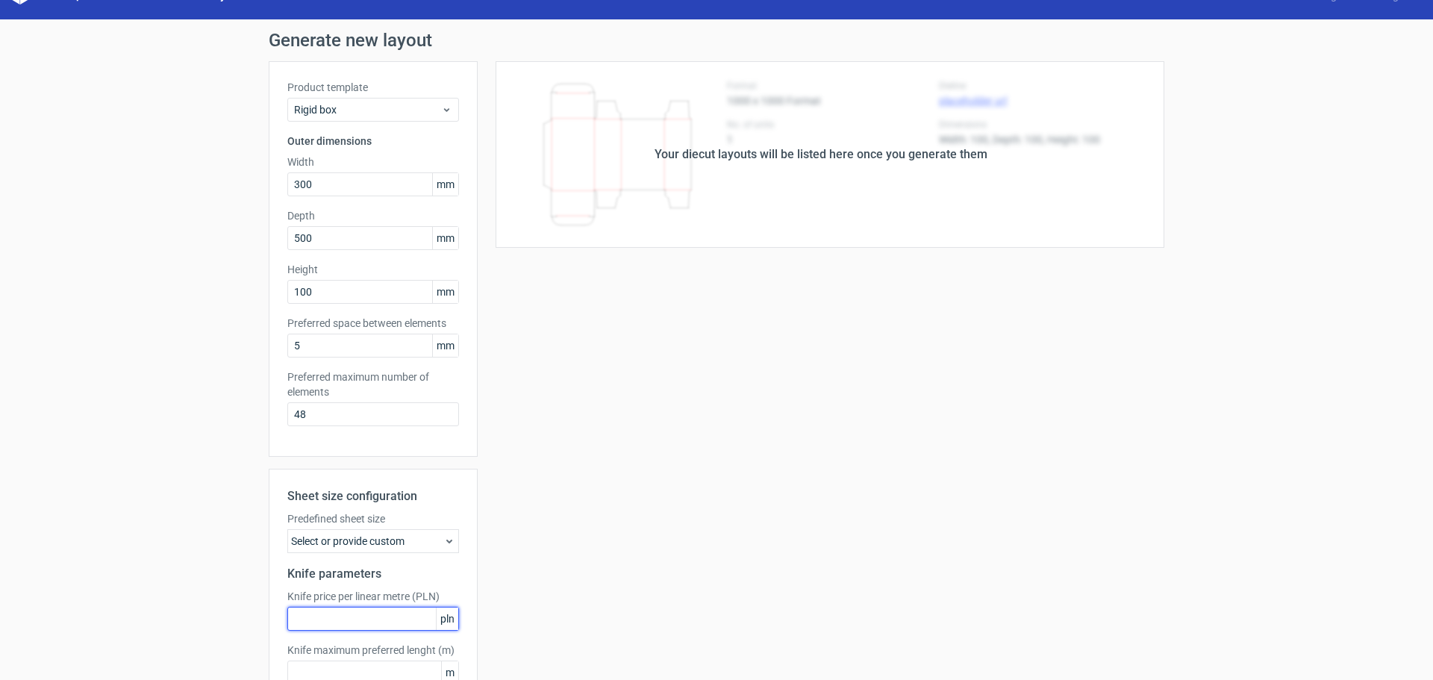
scroll to position [0, 0]
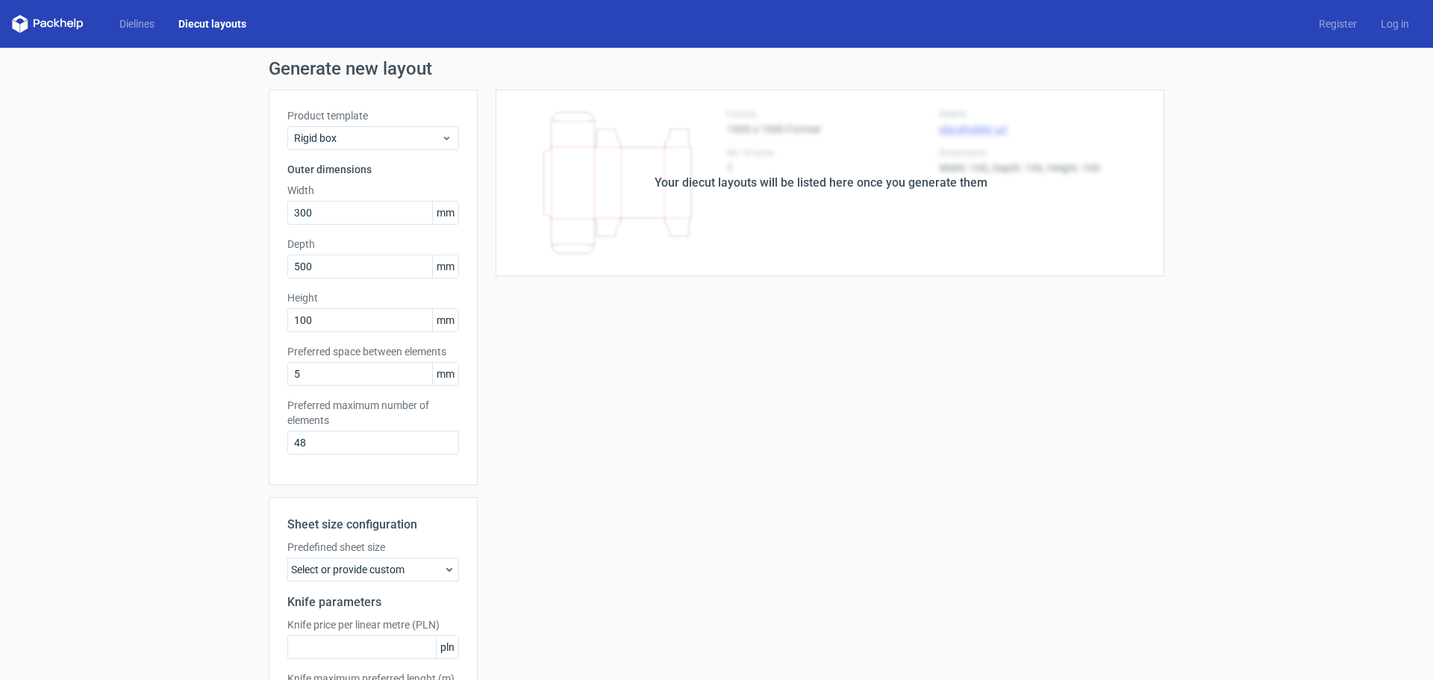
click at [233, 24] on link "Diecut layouts" at bounding box center [212, 23] width 92 height 15
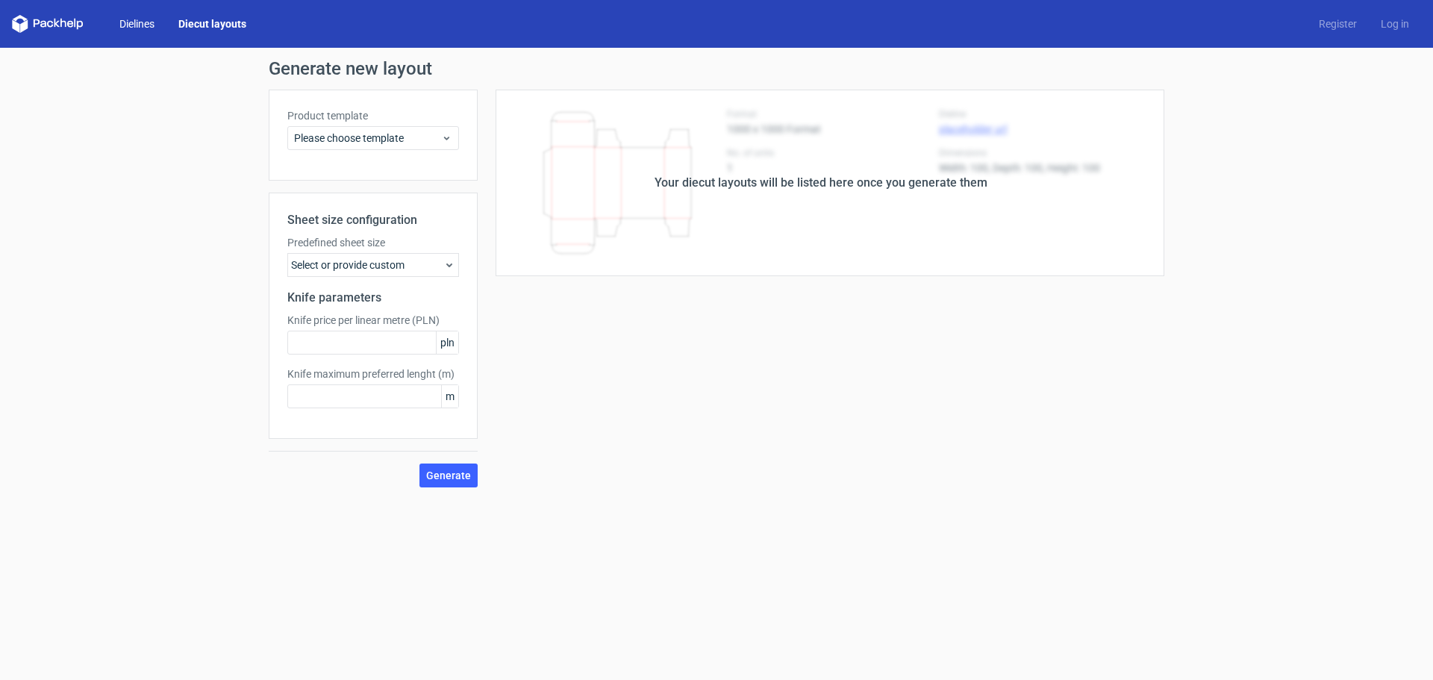
click at [149, 28] on link "Dielines" at bounding box center [136, 23] width 59 height 15
